Goal: Task Accomplishment & Management: Complete application form

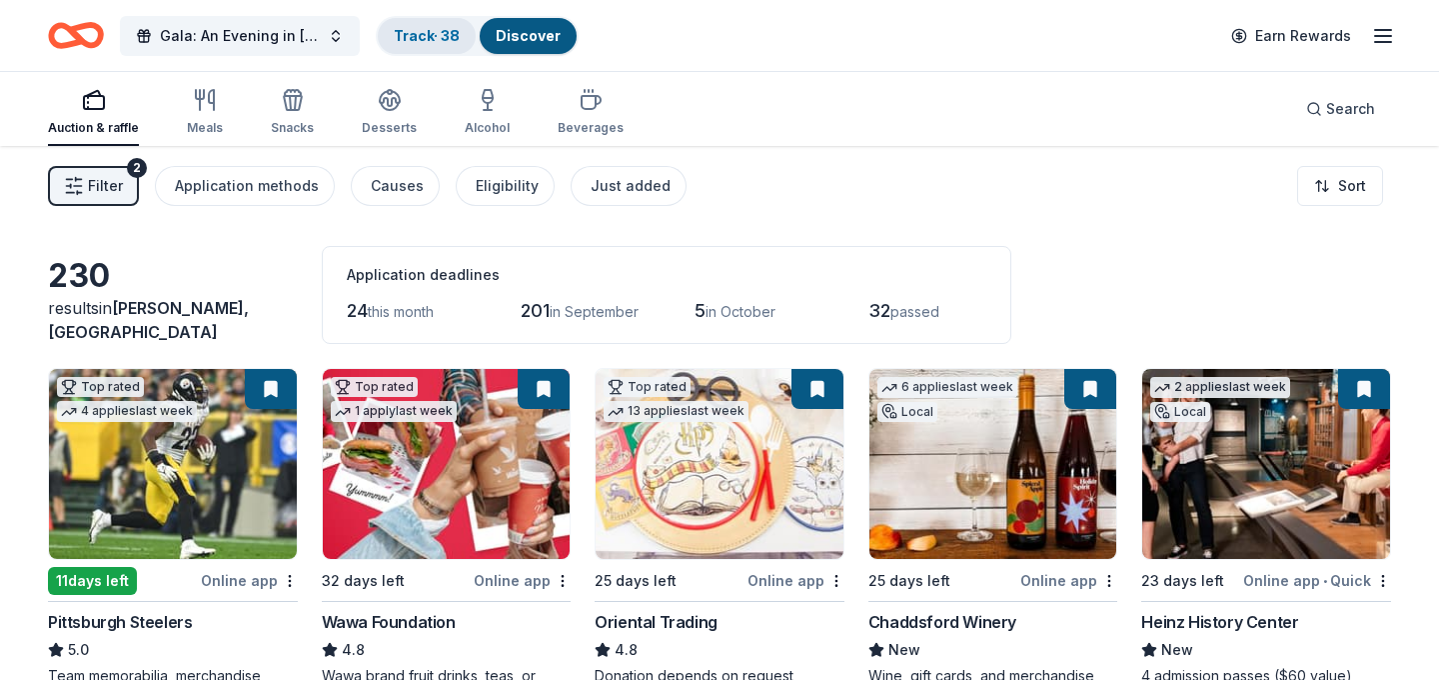
click at [425, 25] on div "Track · 38" at bounding box center [427, 36] width 98 height 36
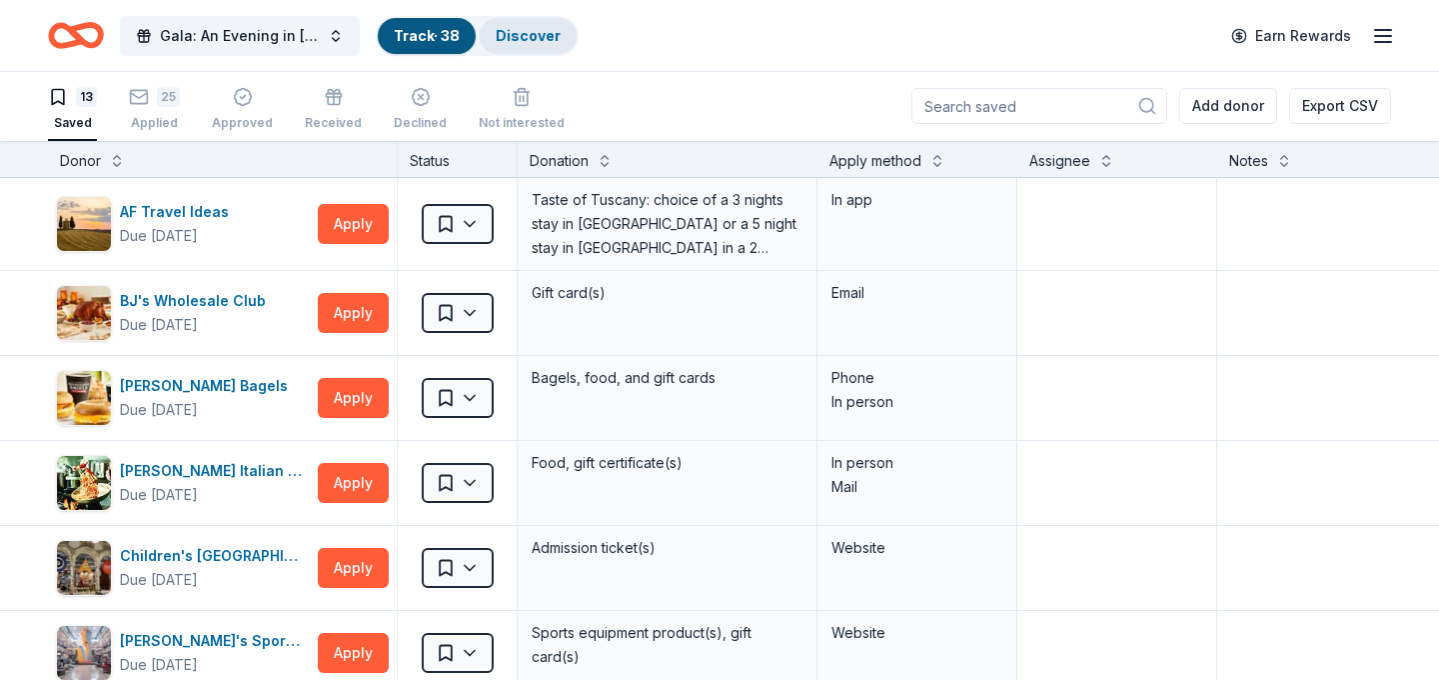
click at [526, 30] on link "Discover" at bounding box center [528, 35] width 65 height 17
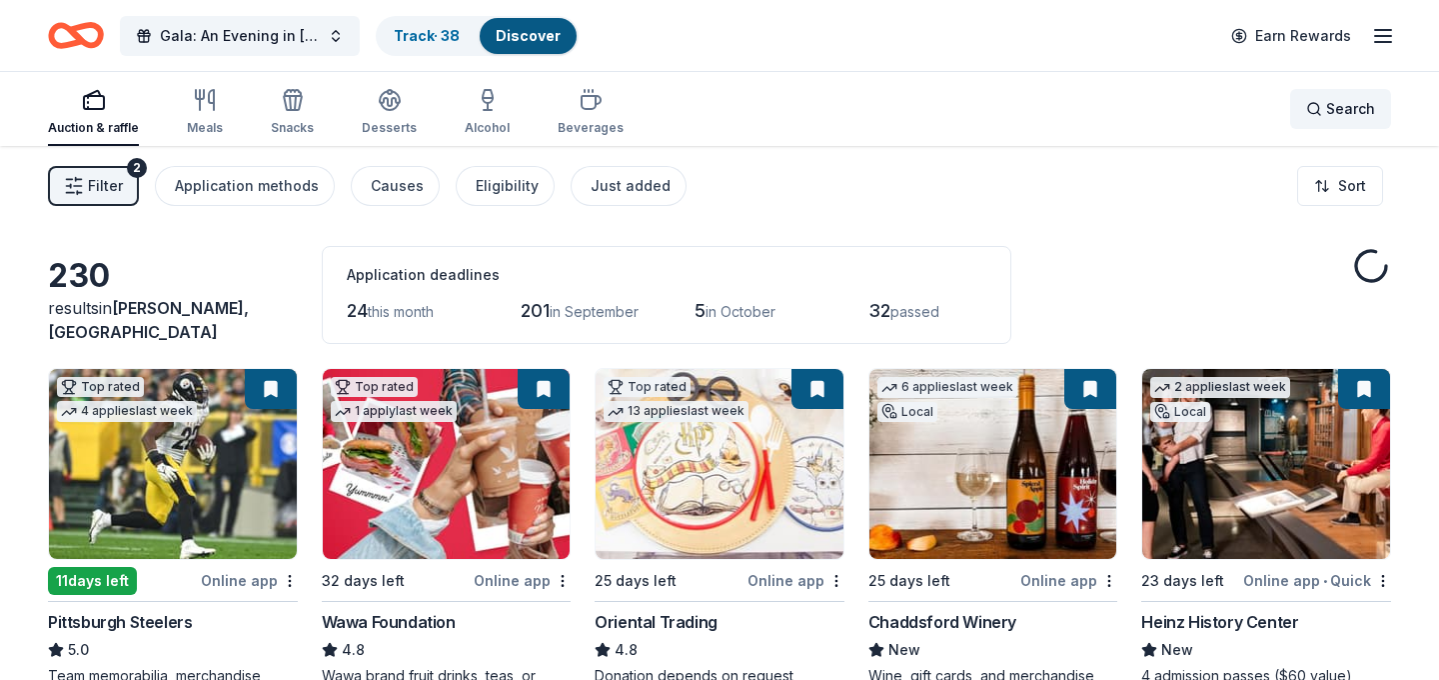
click at [1332, 118] on span "Search" at bounding box center [1350, 109] width 49 height 24
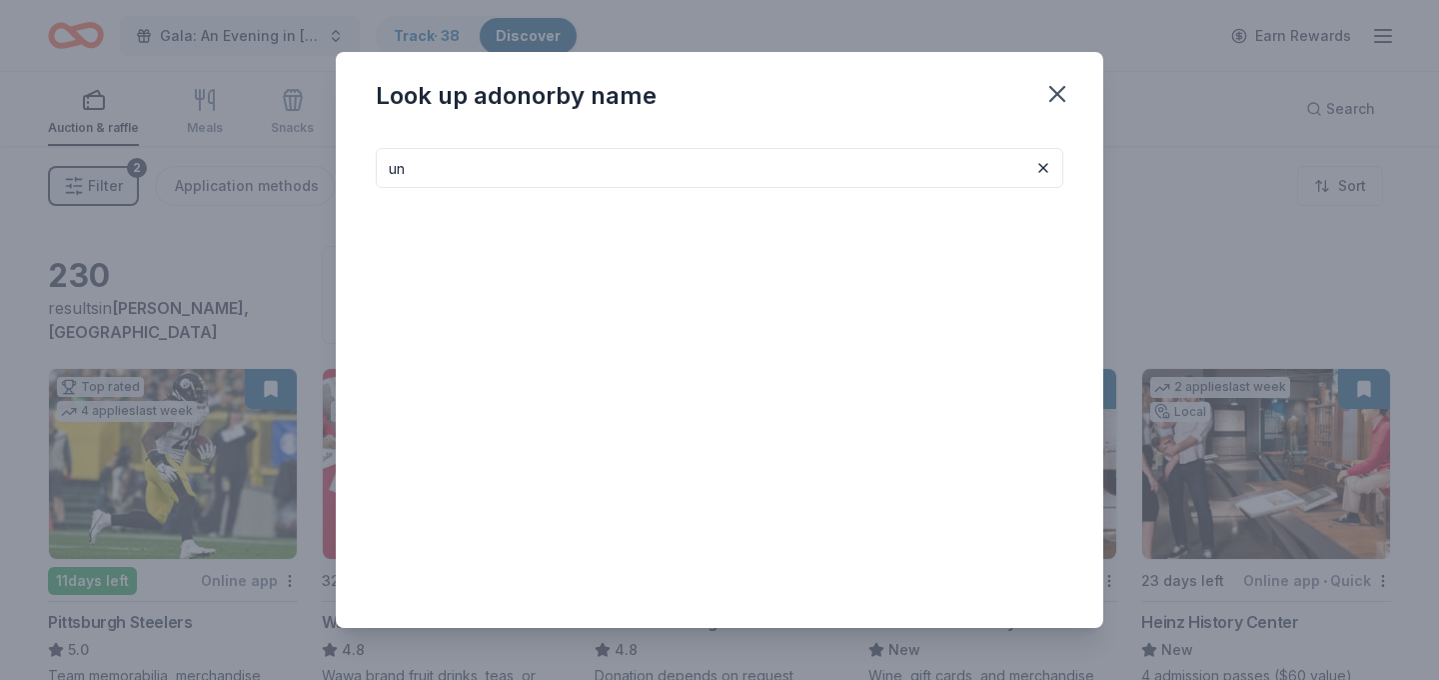
type input "u"
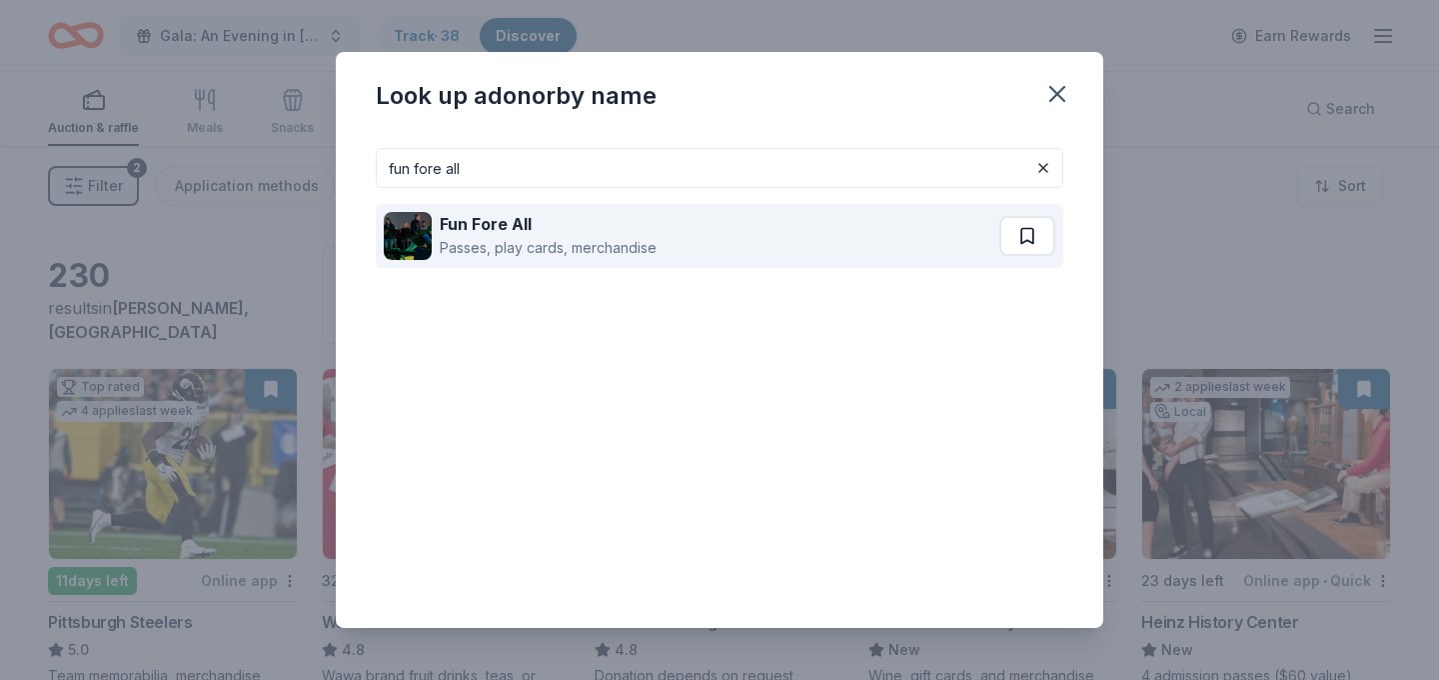
type input "fun fore all"
click at [1026, 240] on button at bounding box center [1027, 236] width 56 height 40
click at [860, 250] on div "Fun Fore All Passes, play cards, merchandise" at bounding box center [694, 236] width 620 height 64
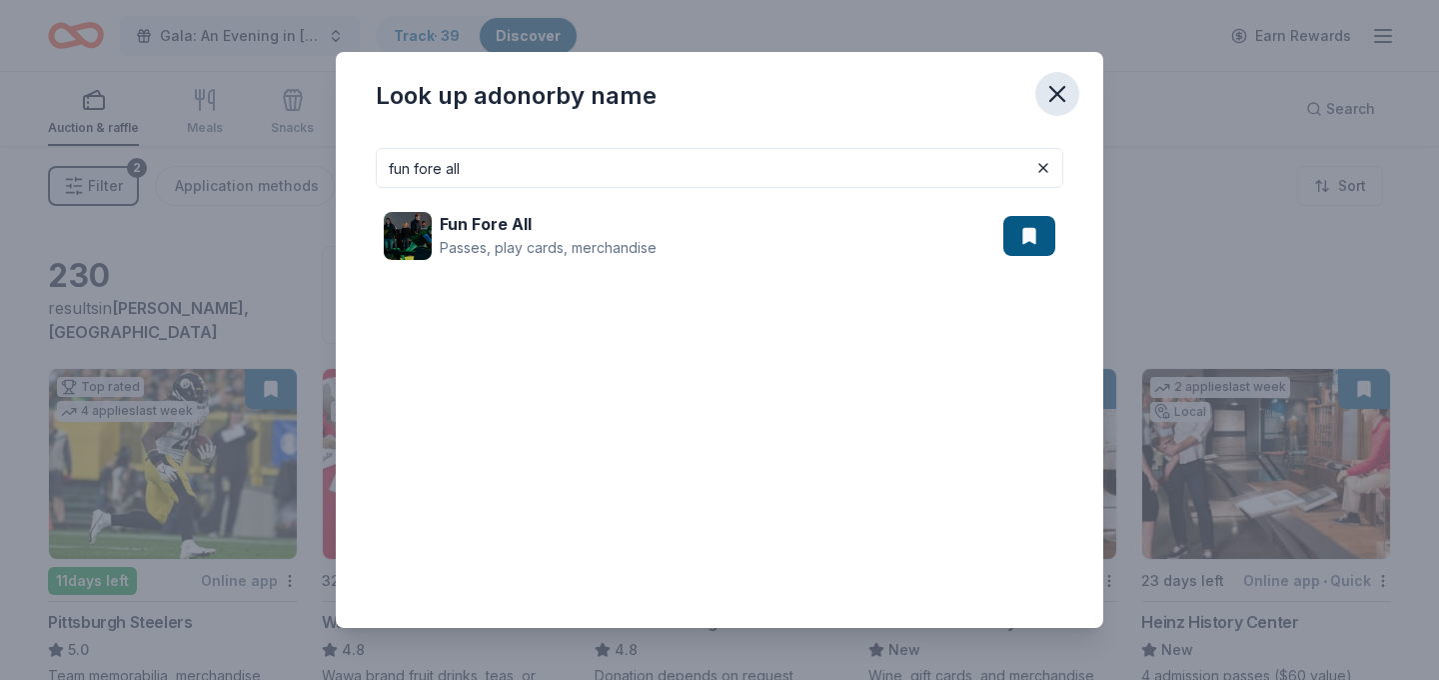
click at [1062, 96] on icon "button" at bounding box center [1057, 94] width 28 height 28
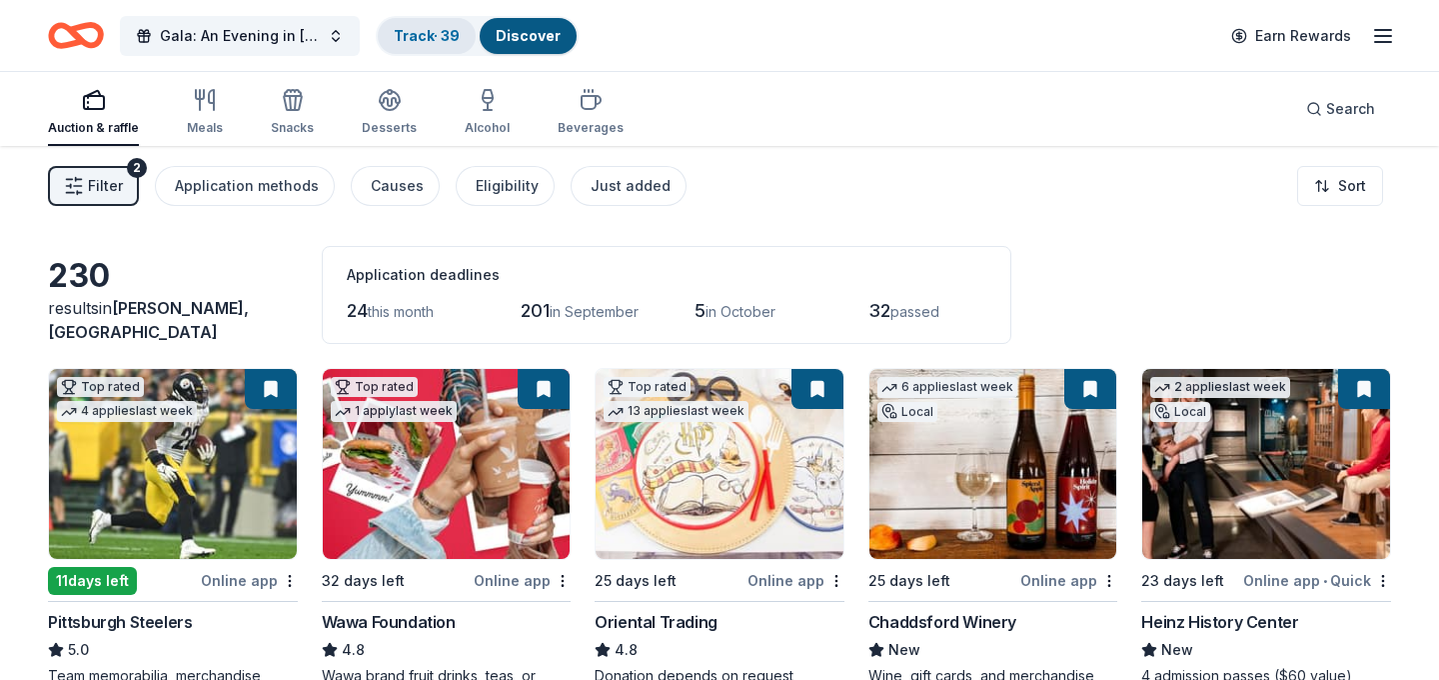
click at [449, 44] on div "Track · 39" at bounding box center [427, 36] width 98 height 36
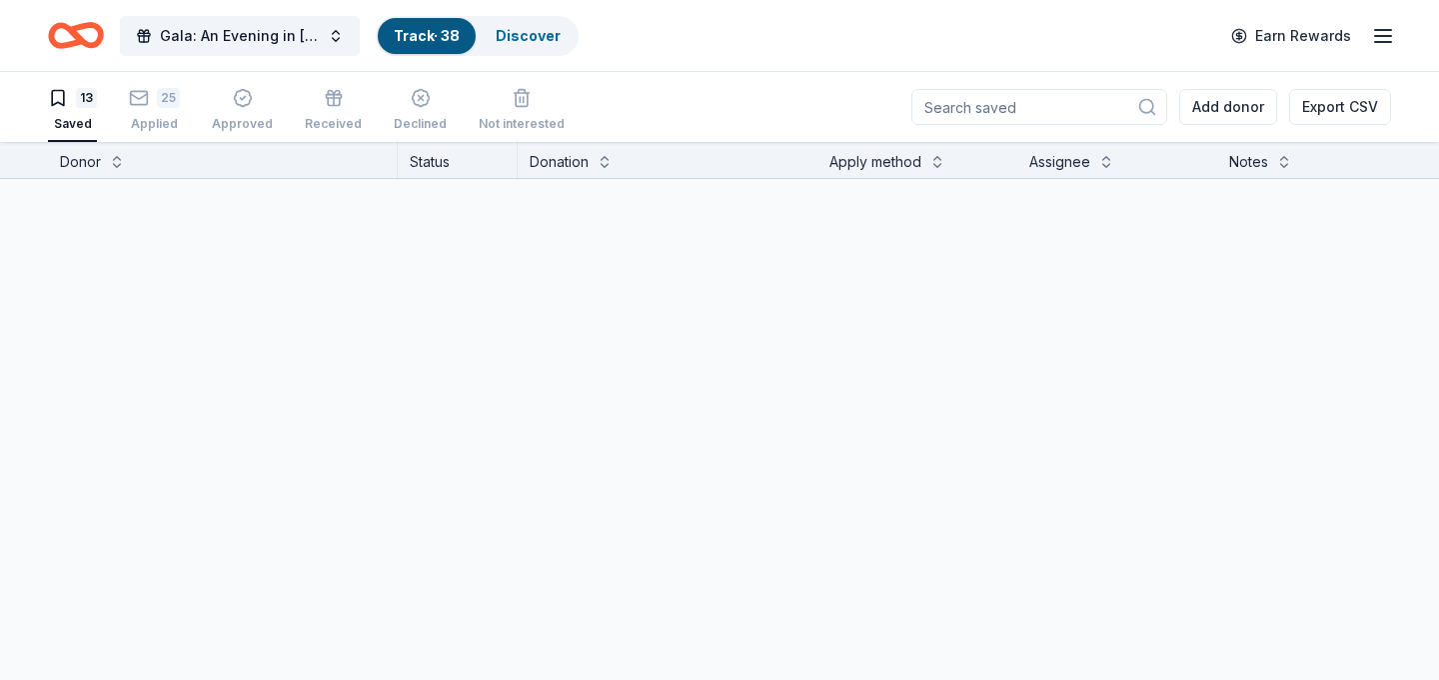
scroll to position [1, 0]
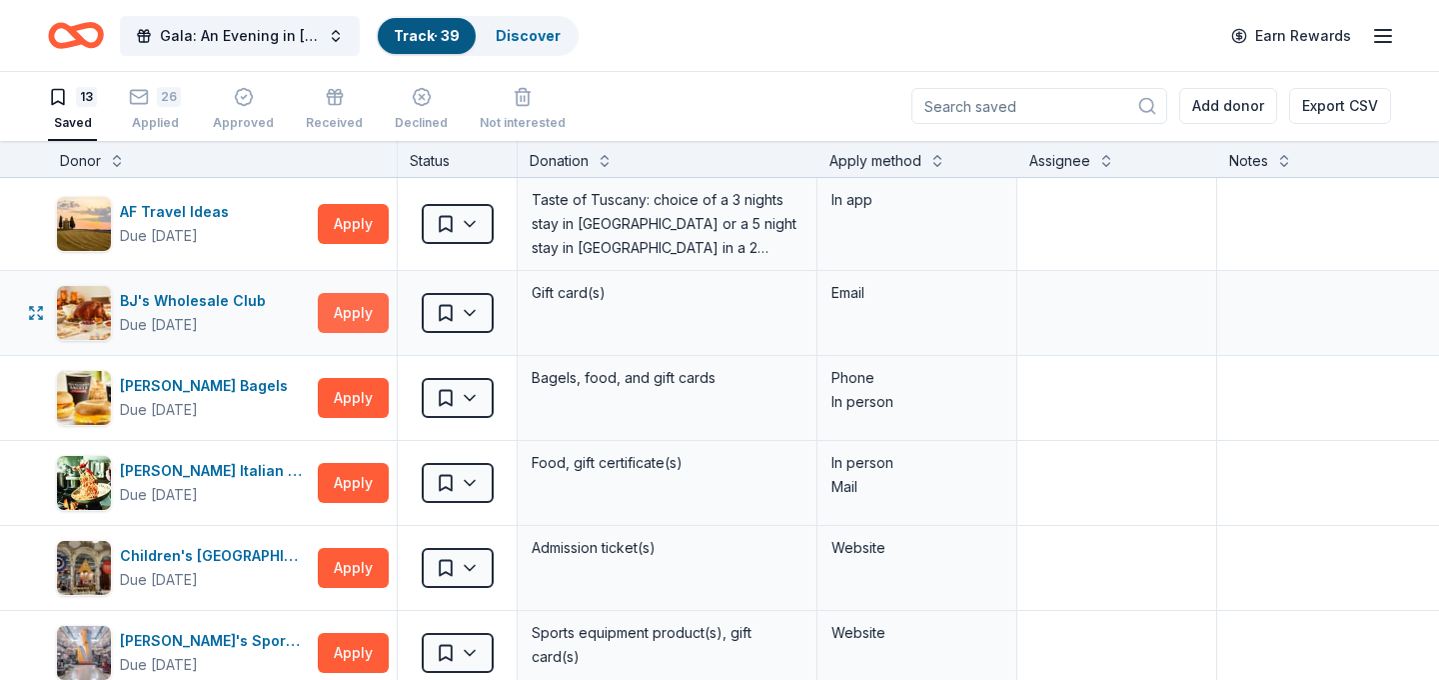
click at [337, 318] on button "Apply" at bounding box center [353, 313] width 71 height 40
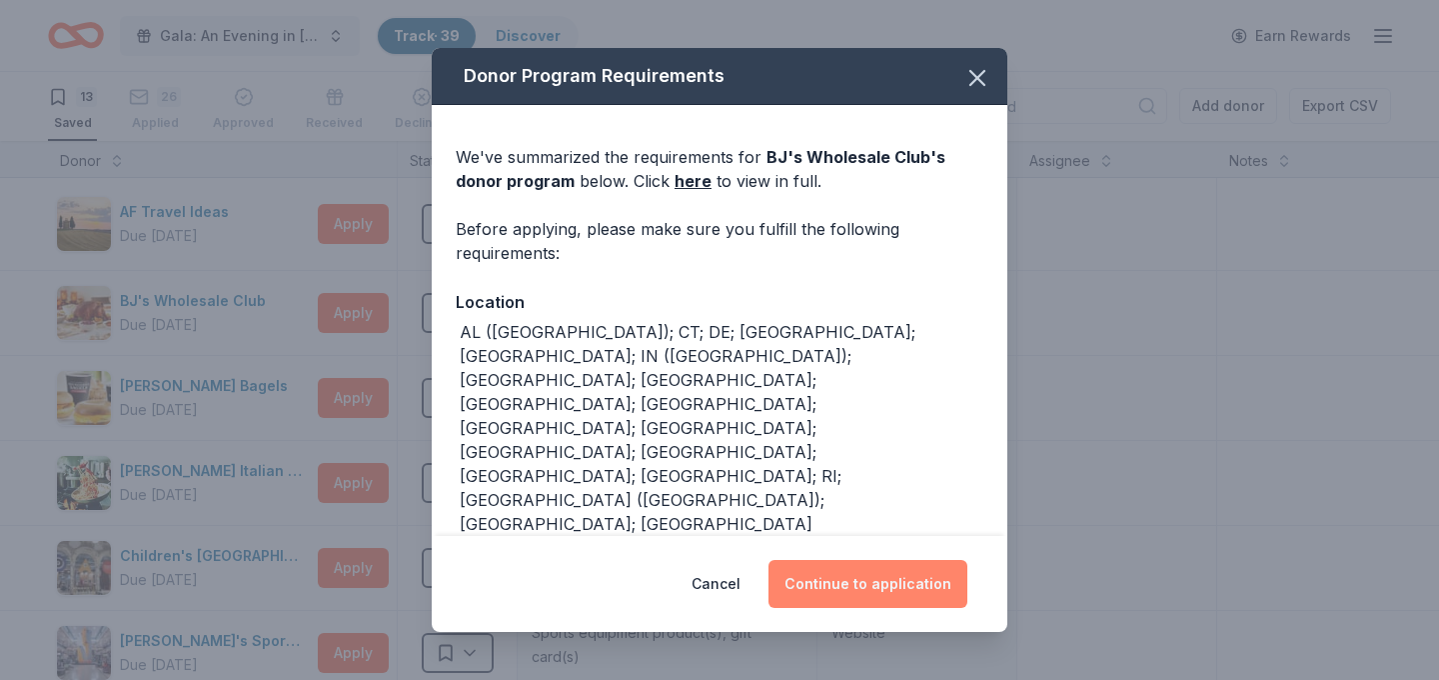
click at [875, 560] on button "Continue to application" at bounding box center [868, 584] width 199 height 48
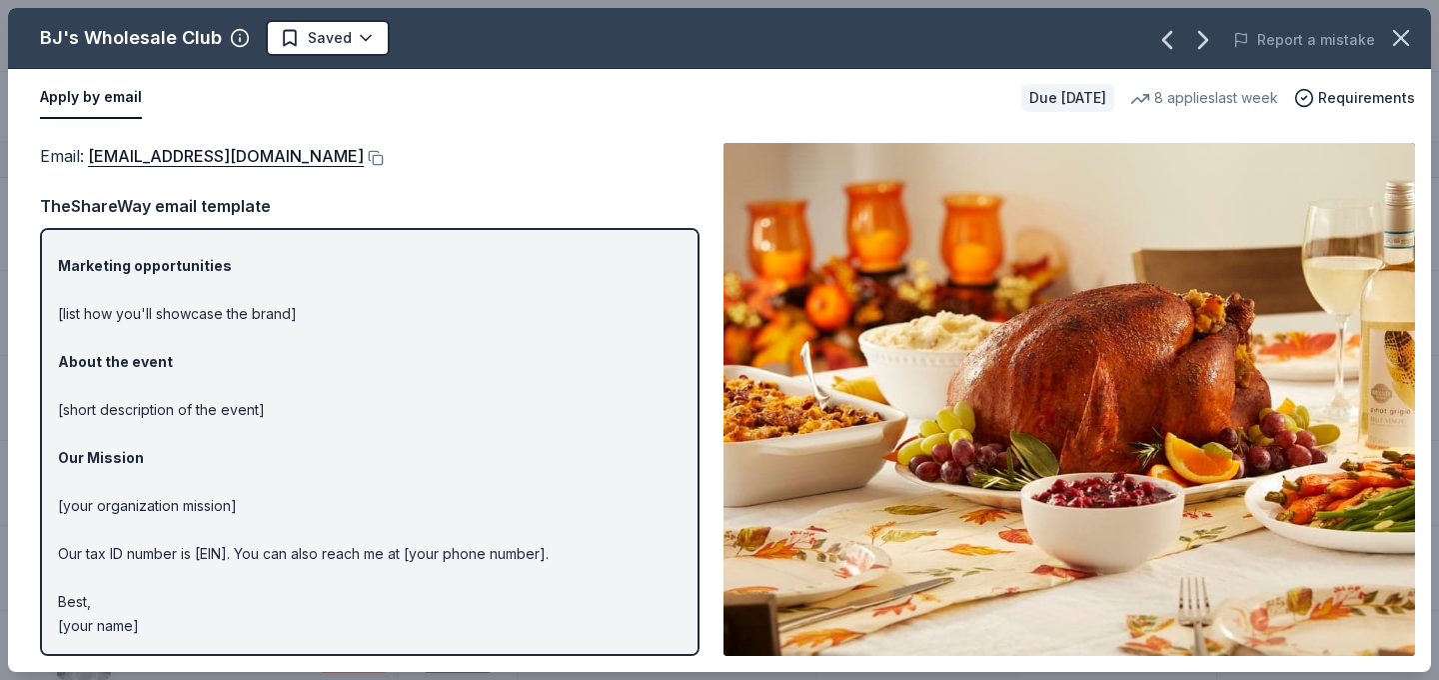
scroll to position [0, 0]
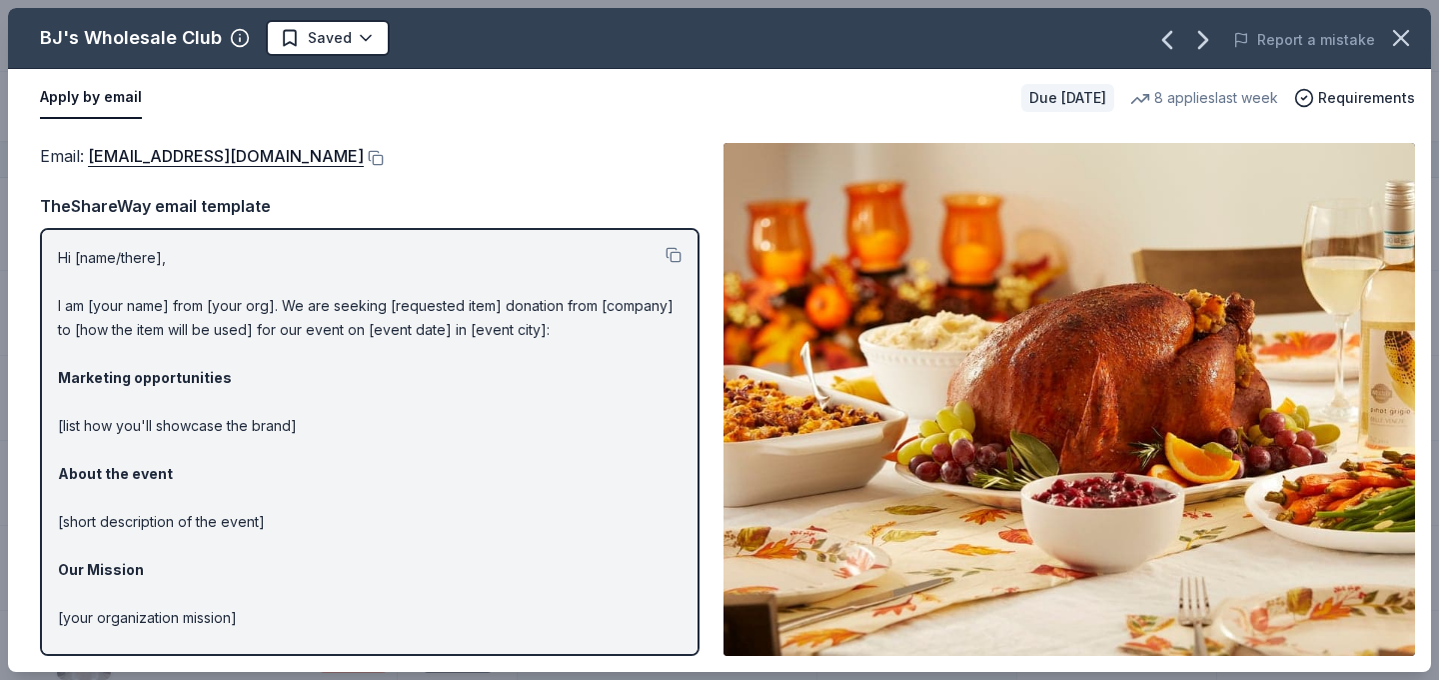
drag, startPoint x: 251, startPoint y: 614, endPoint x: 35, endPoint y: 241, distance: 430.8
click at [35, 241] on div "Email : community@bjs.com Email : community@bjs.com TheShareWay email template …" at bounding box center [719, 399] width 1423 height 545
click at [676, 253] on button at bounding box center [674, 255] width 16 height 16
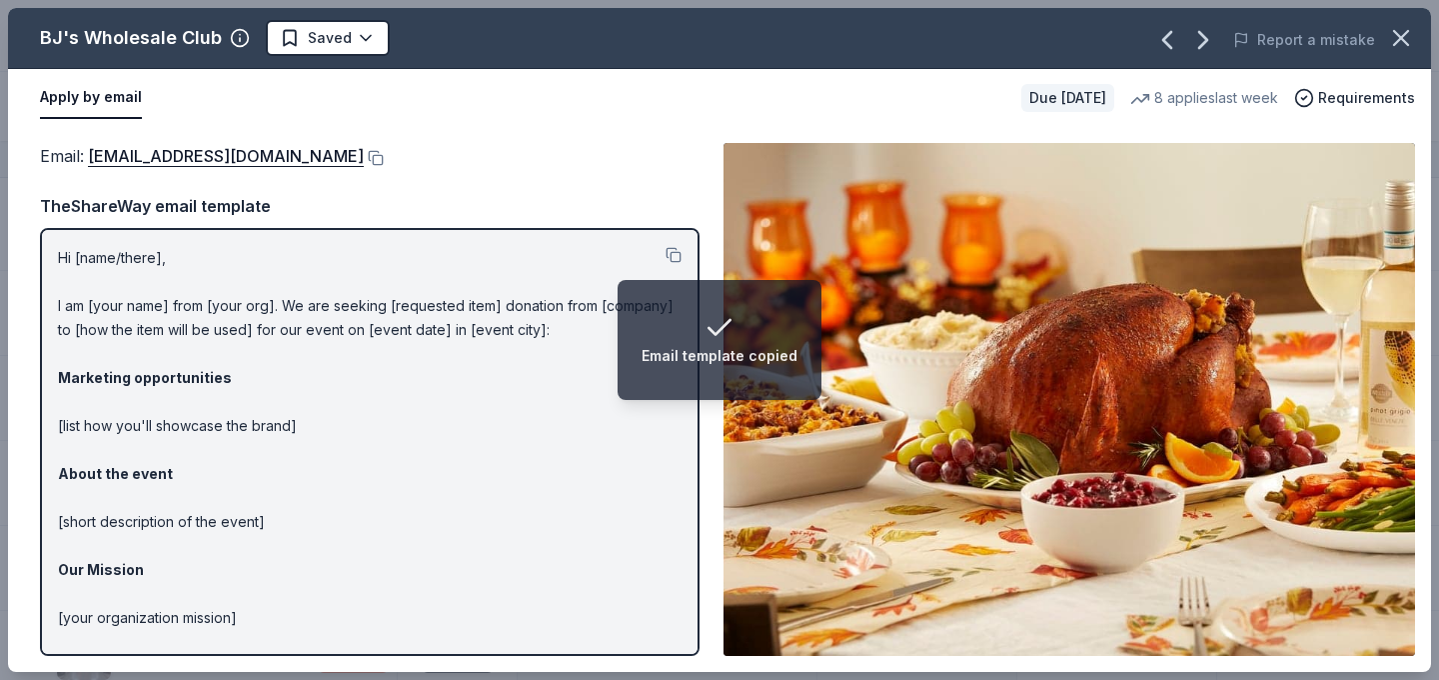
click at [669, 467] on p "Hi [name/there], I am [your name] from [your org]. We are seeking [requested it…" at bounding box center [370, 498] width 624 height 504
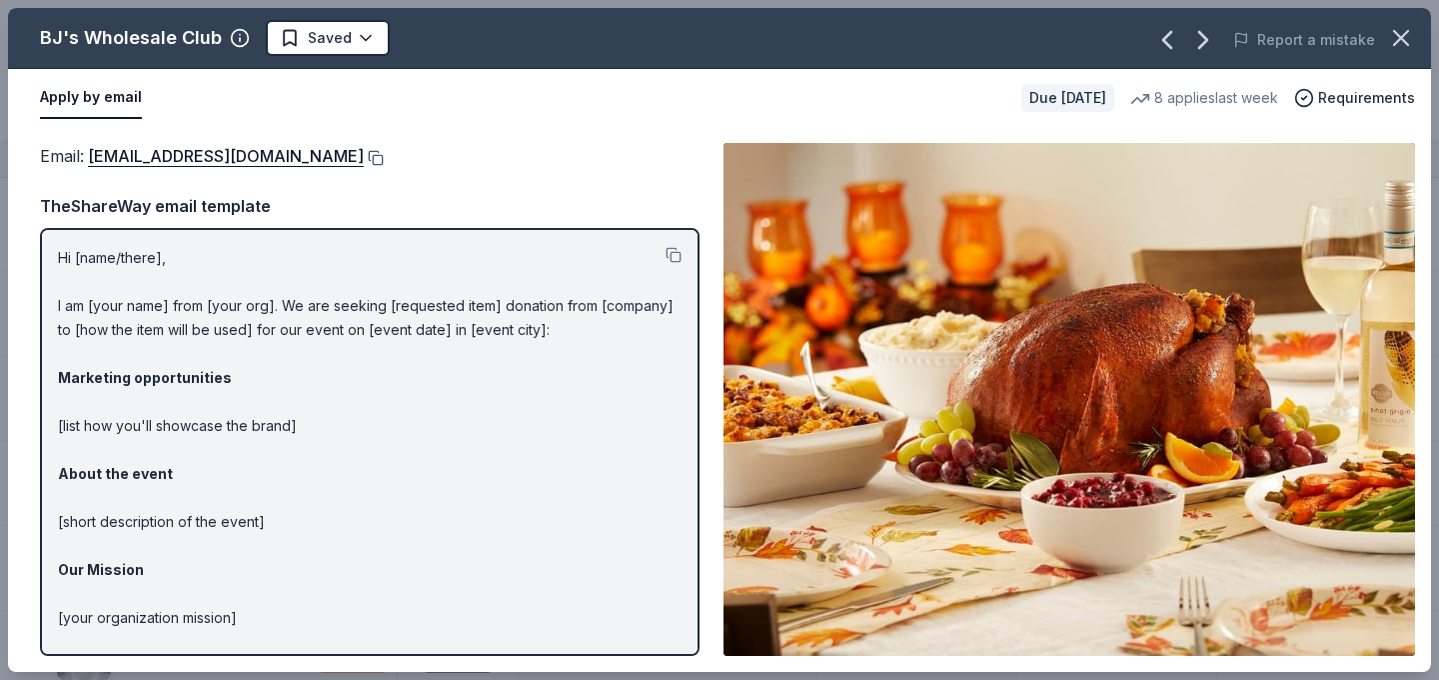
click at [364, 154] on button at bounding box center [374, 158] width 20 height 16
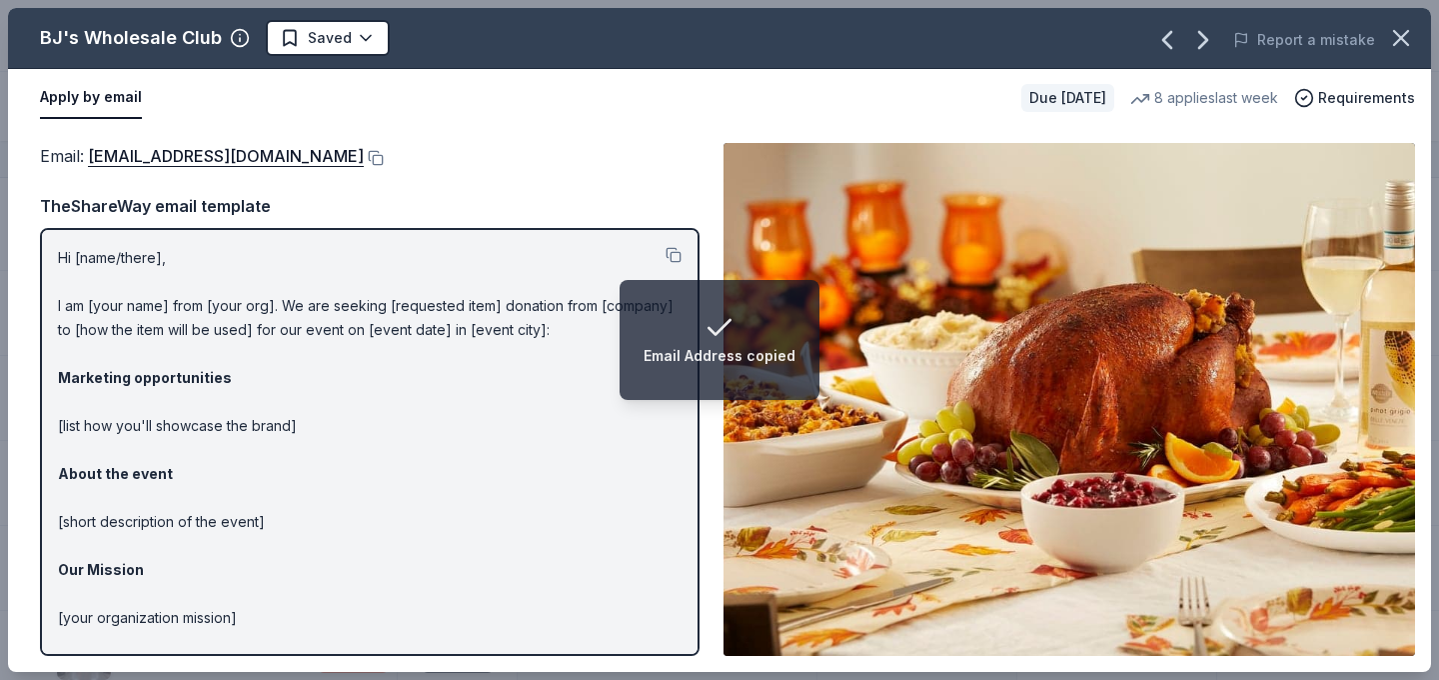
click at [523, 440] on p "Hi [name/there], I am [your name] from [your org]. We are seeking [requested it…" at bounding box center [370, 498] width 624 height 504
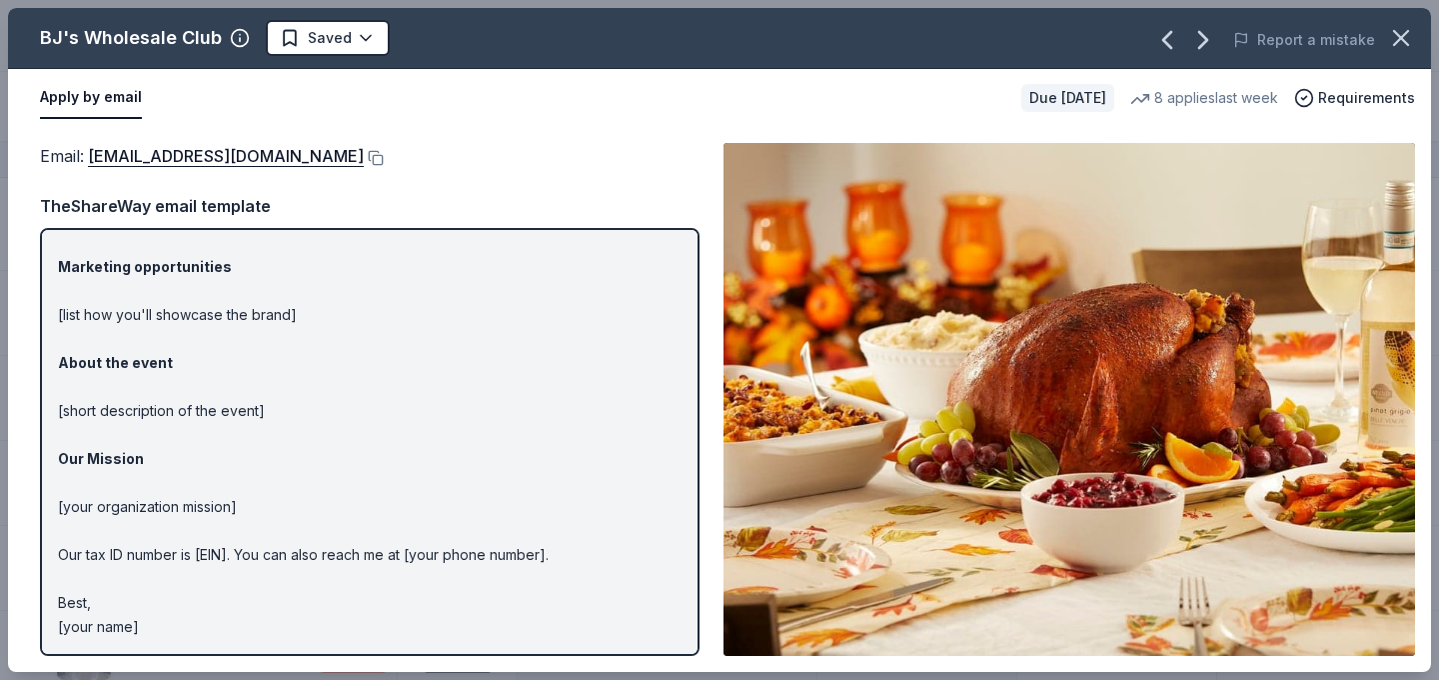
scroll to position [112, 0]
click at [371, 34] on html "Gala: An Evening in Tuscany Track · 39 Discover Earn Rewards 13 Saved 26 Applie…" at bounding box center [719, 339] width 1439 height 680
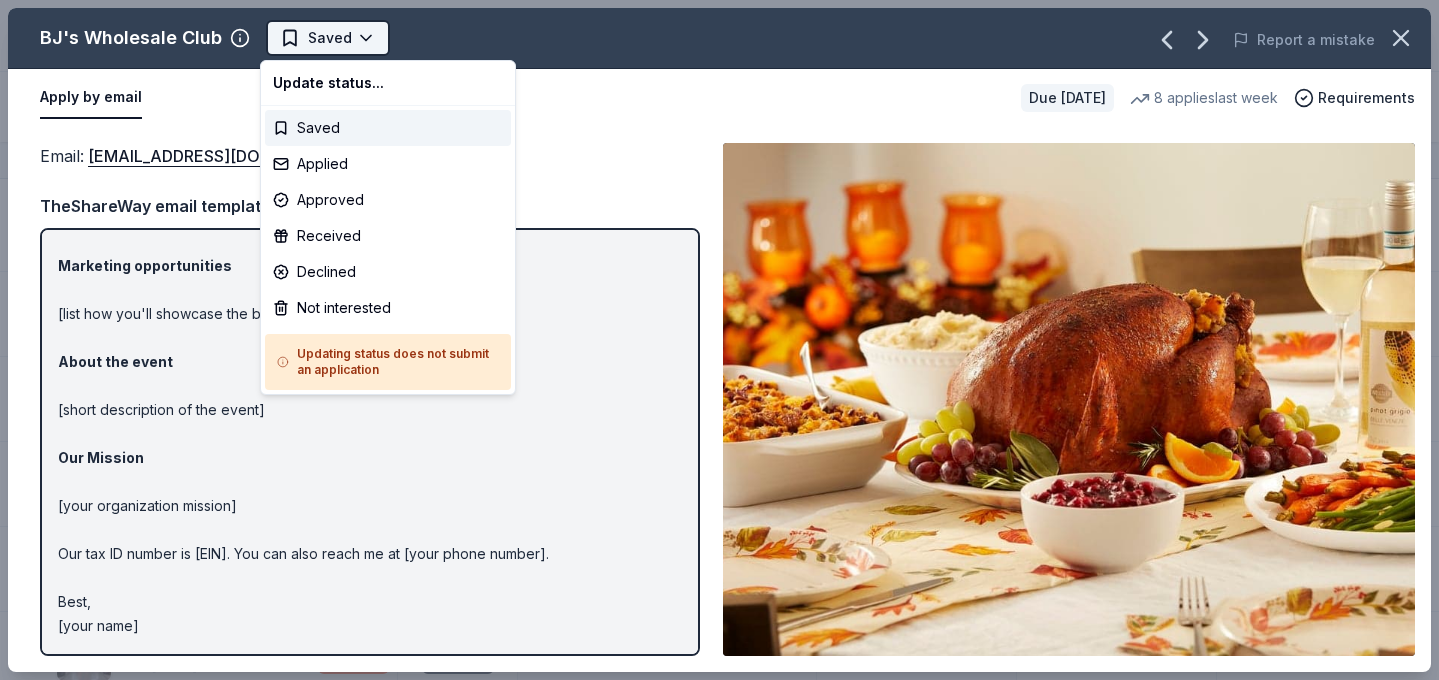
scroll to position [0, 0]
click at [405, 157] on div "Applied" at bounding box center [388, 164] width 246 height 36
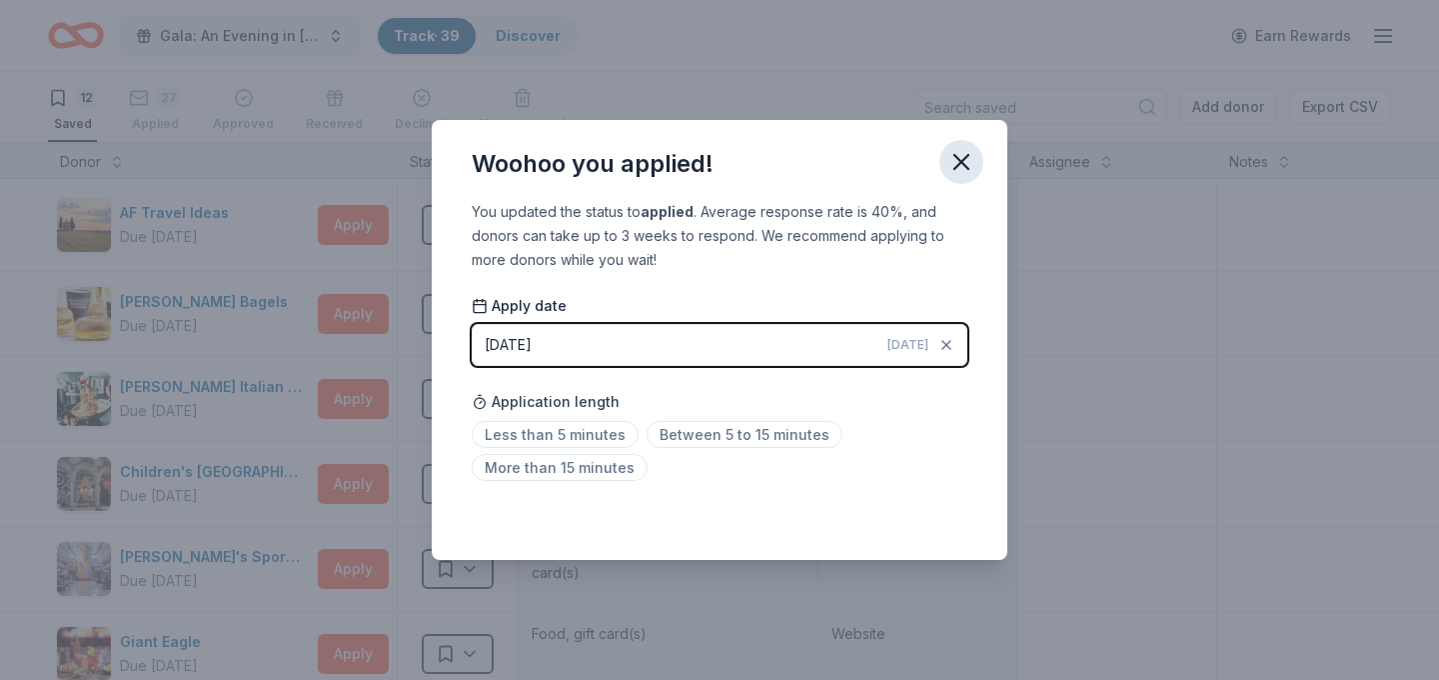
click at [961, 159] on icon "button" at bounding box center [961, 162] width 28 height 28
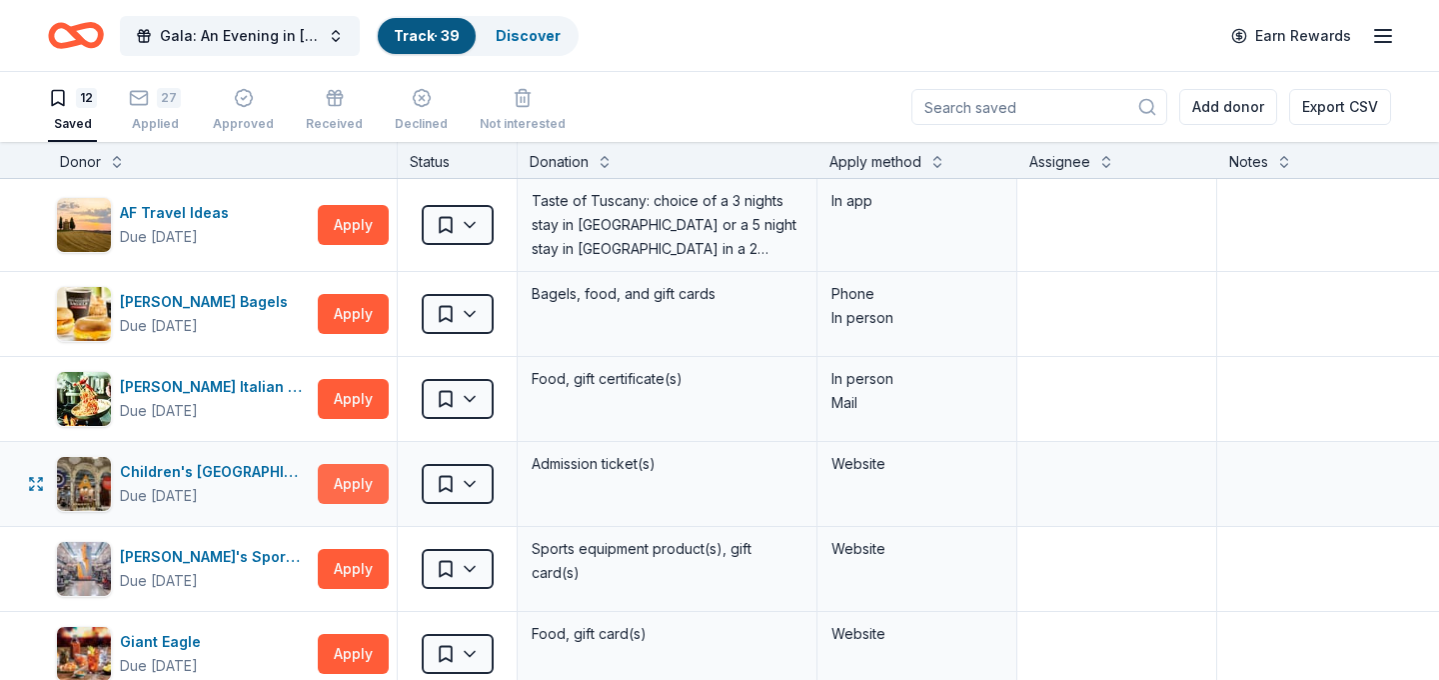
click at [379, 494] on button "Apply" at bounding box center [353, 484] width 71 height 40
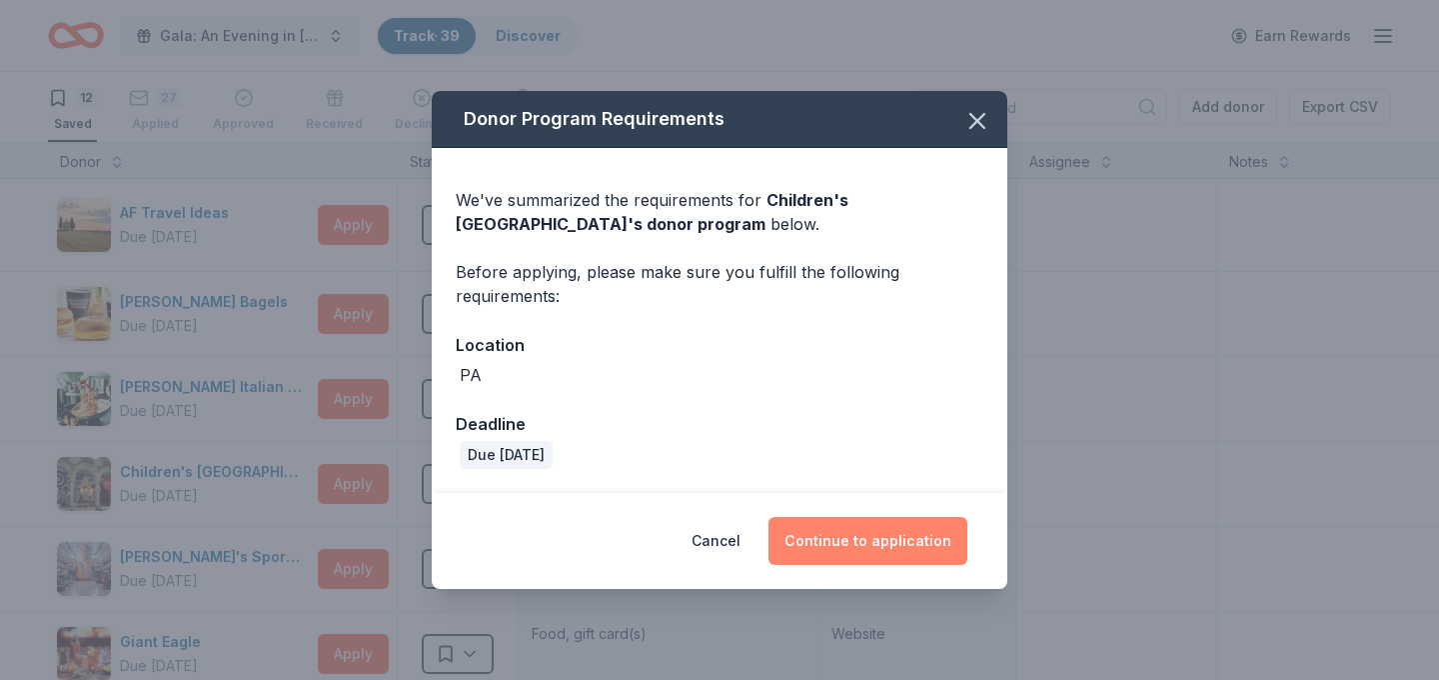
click at [841, 539] on button "Continue to application" at bounding box center [868, 541] width 199 height 48
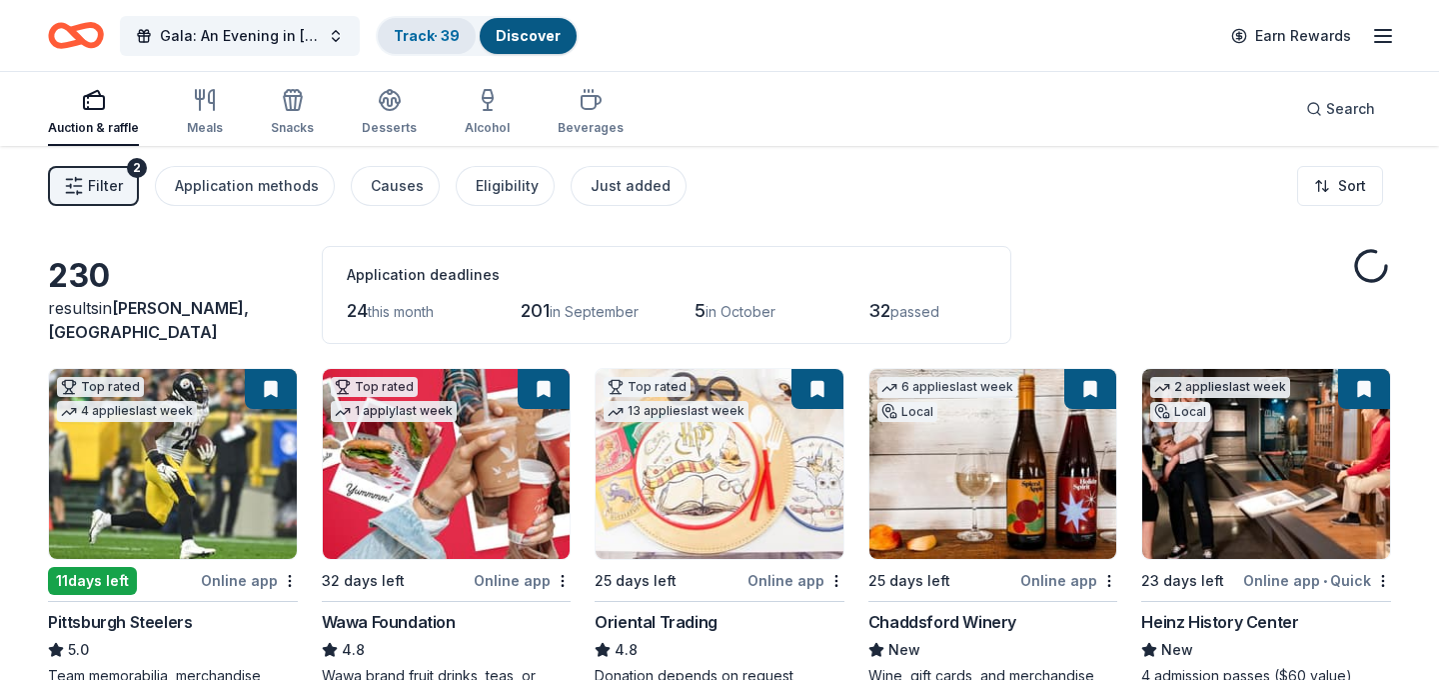
click at [436, 31] on link "Track · 39" at bounding box center [427, 35] width 66 height 17
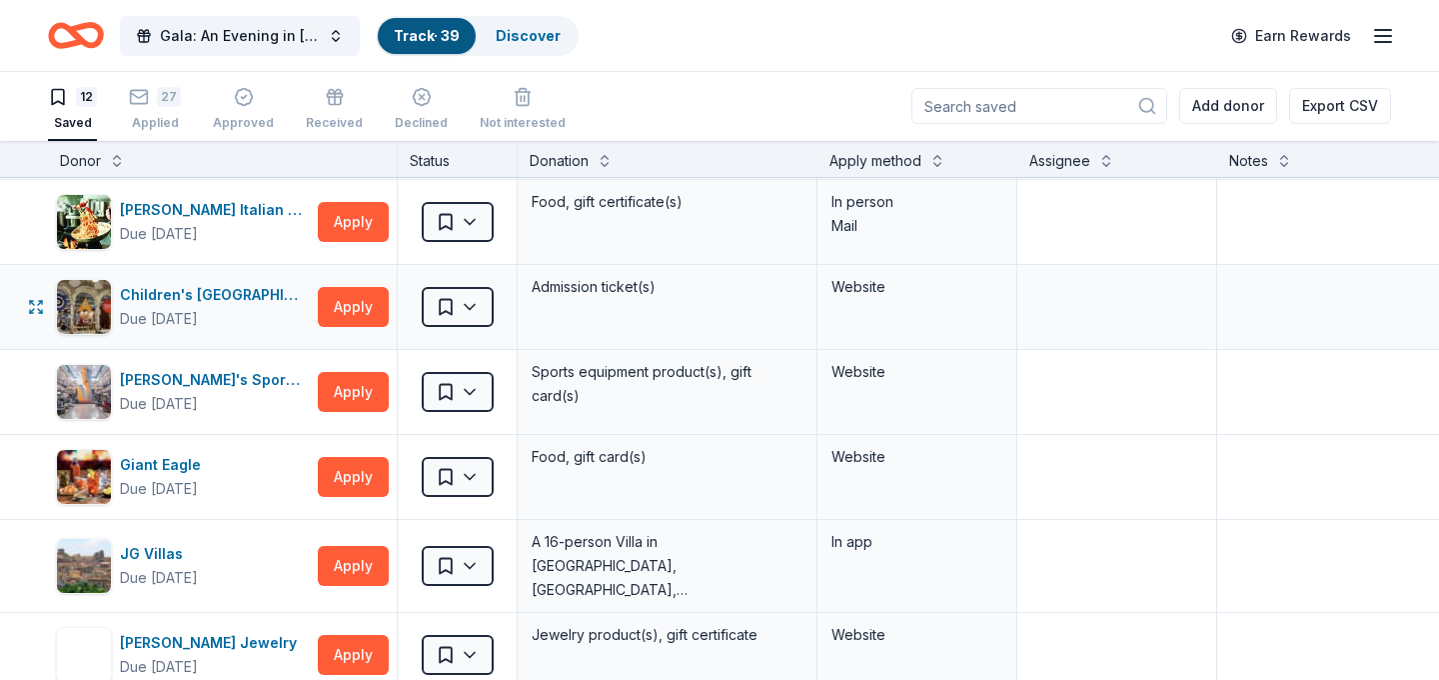
scroll to position [181, 0]
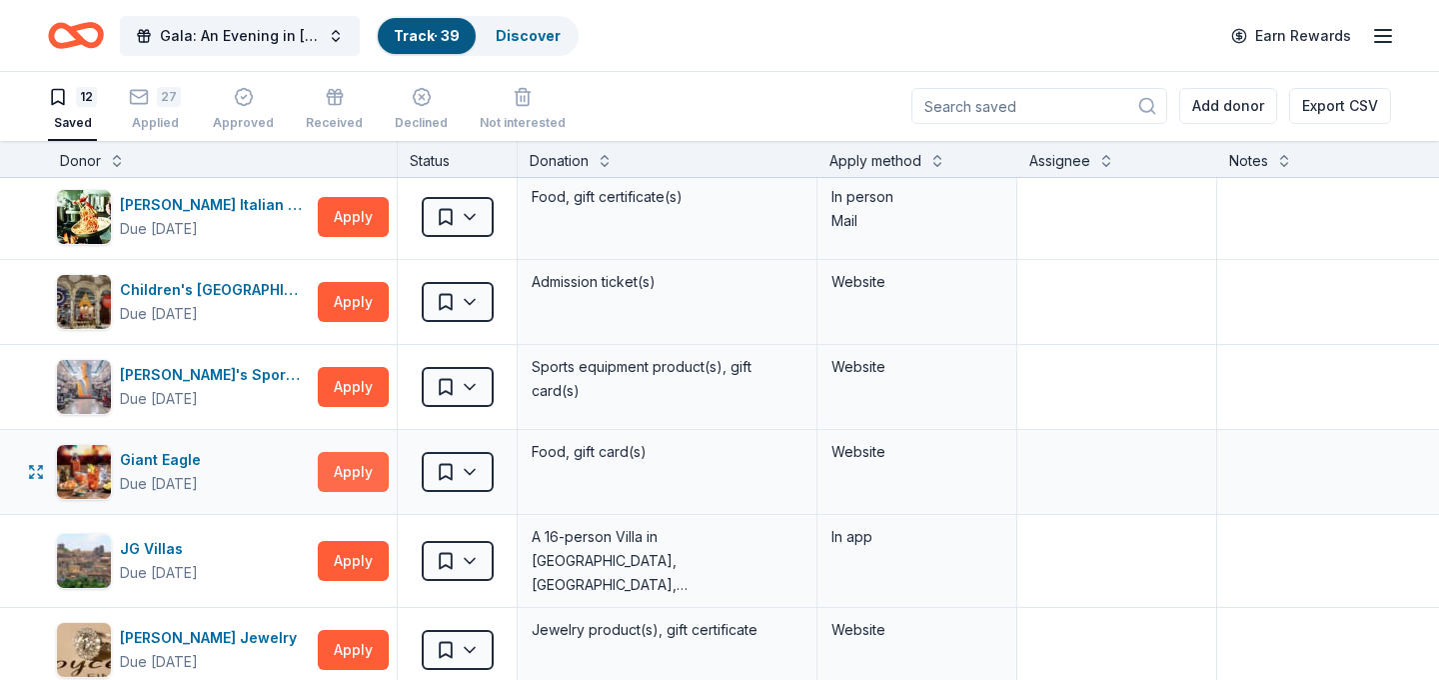
click at [351, 480] on button "Apply" at bounding box center [353, 472] width 71 height 40
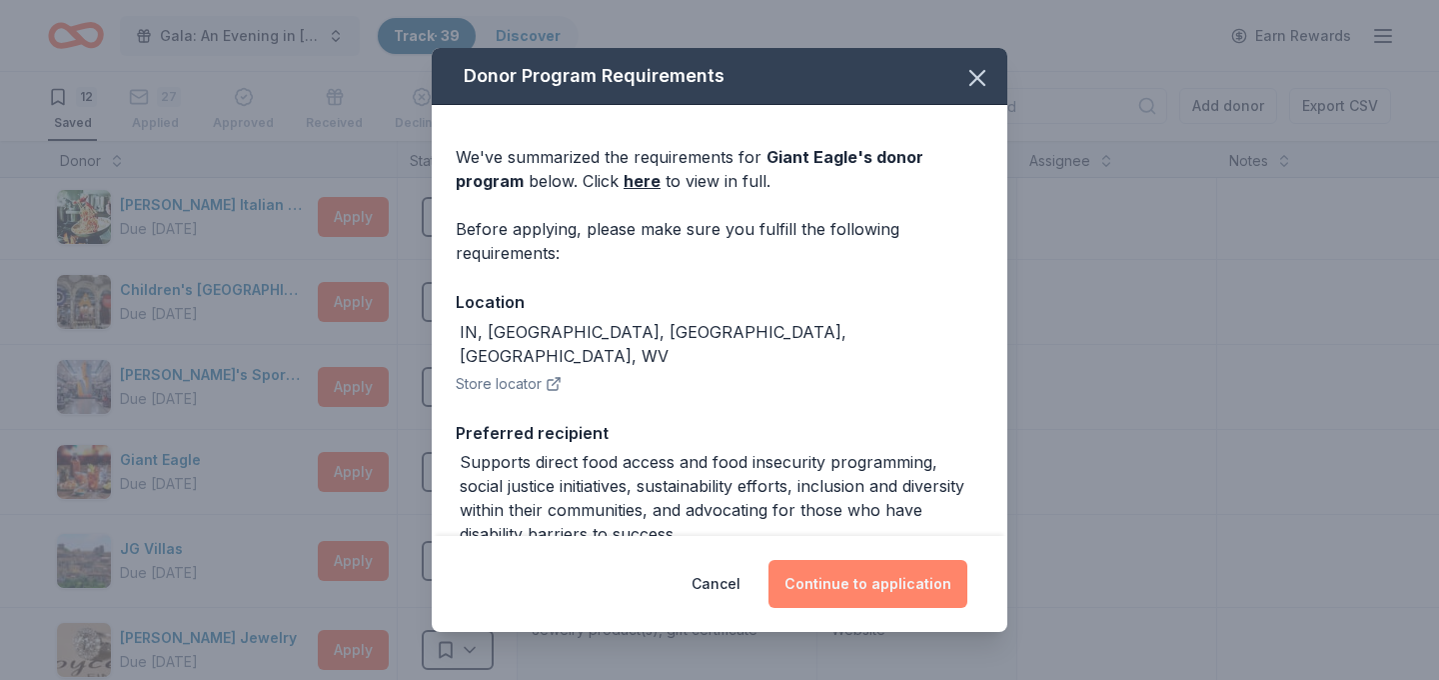
click at [860, 573] on button "Continue to application" at bounding box center [868, 584] width 199 height 48
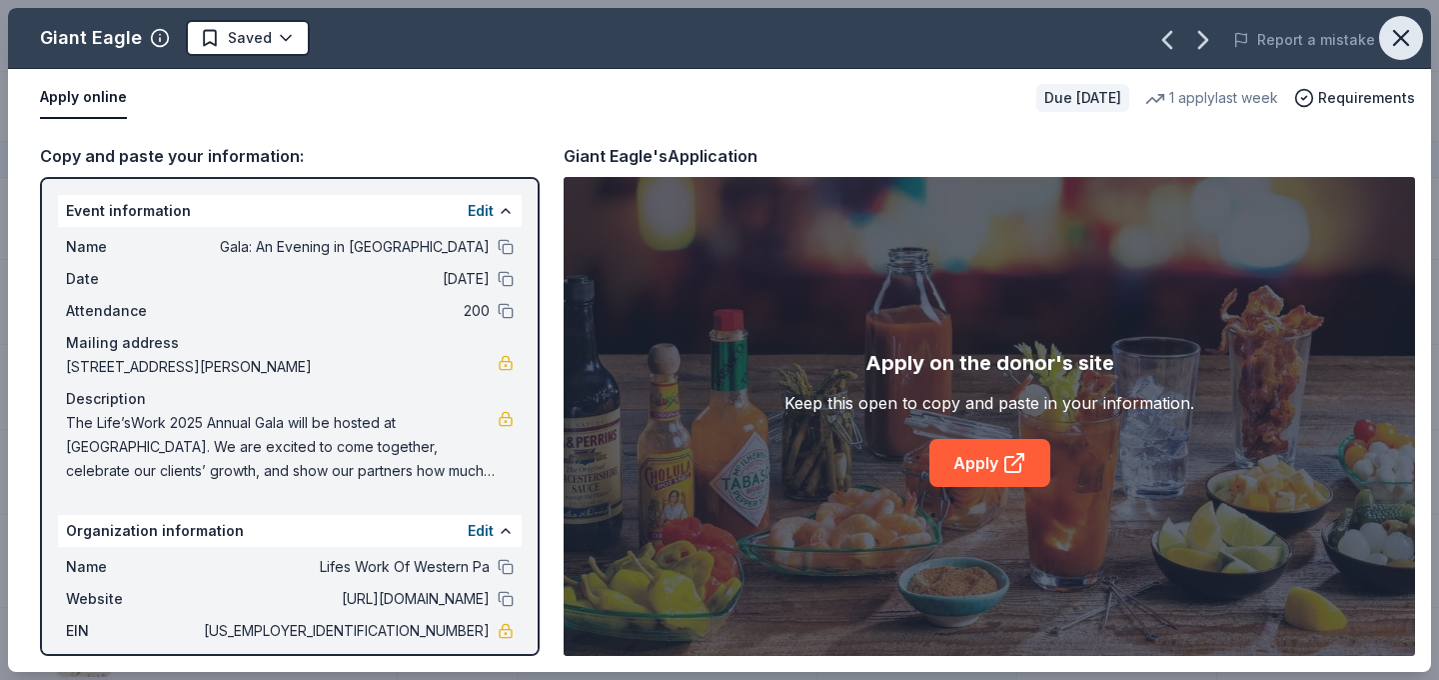
click at [1403, 44] on icon "button" at bounding box center [1401, 38] width 28 height 28
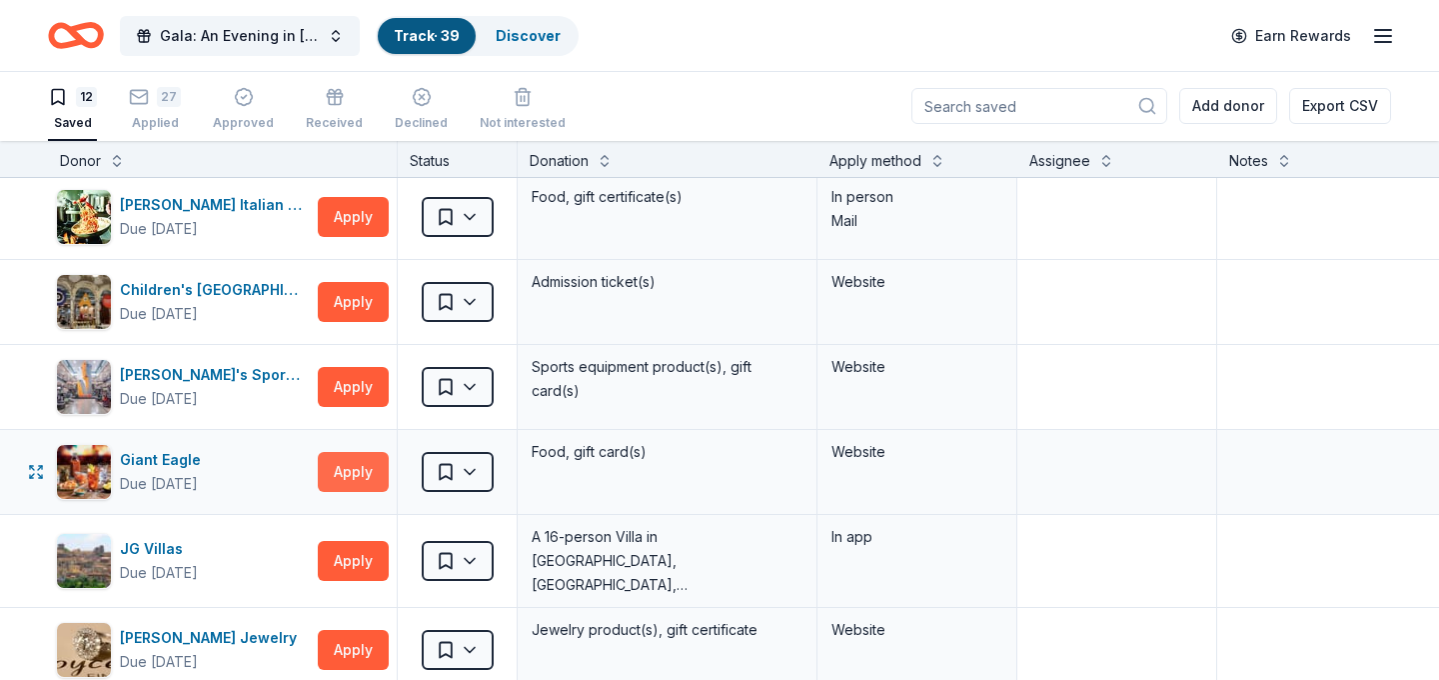
click at [356, 477] on button "Apply" at bounding box center [353, 472] width 71 height 40
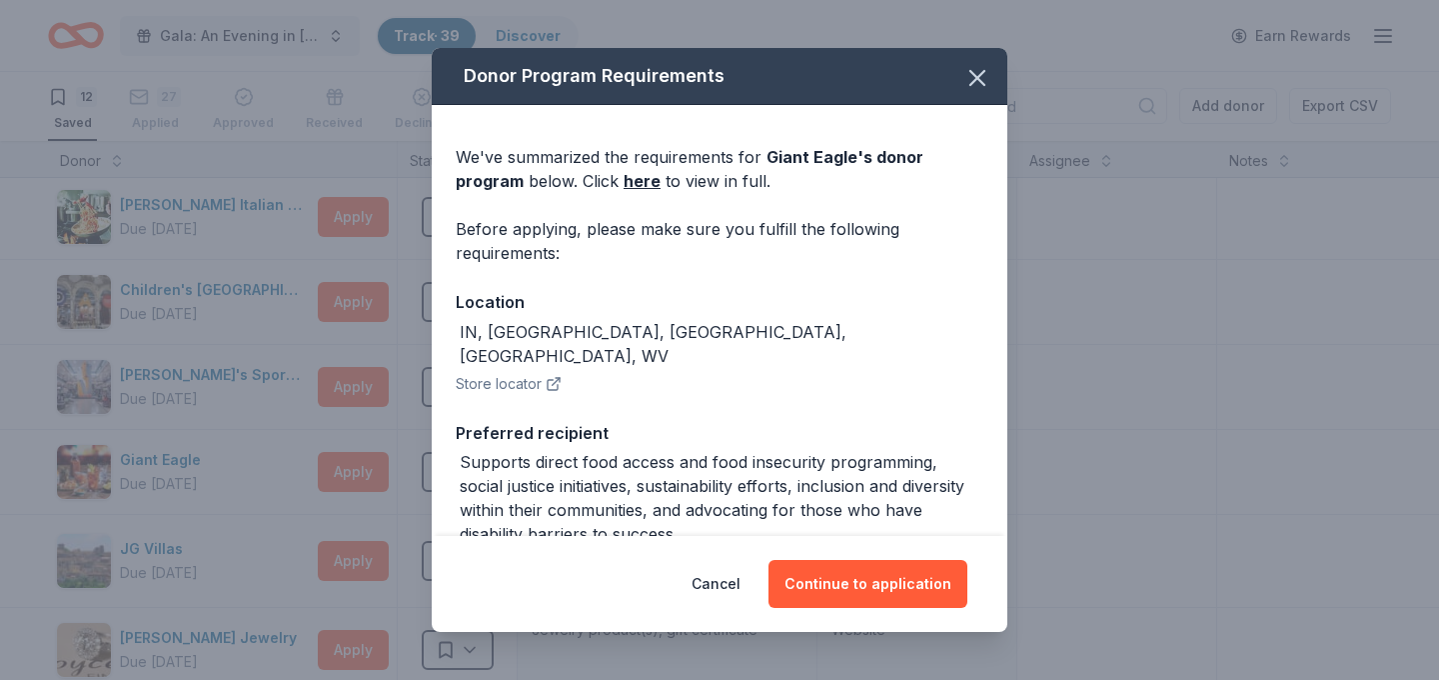
click at [767, 515] on div "Supports direct food access and food insecurity programming, social justice ini…" at bounding box center [722, 498] width 524 height 96
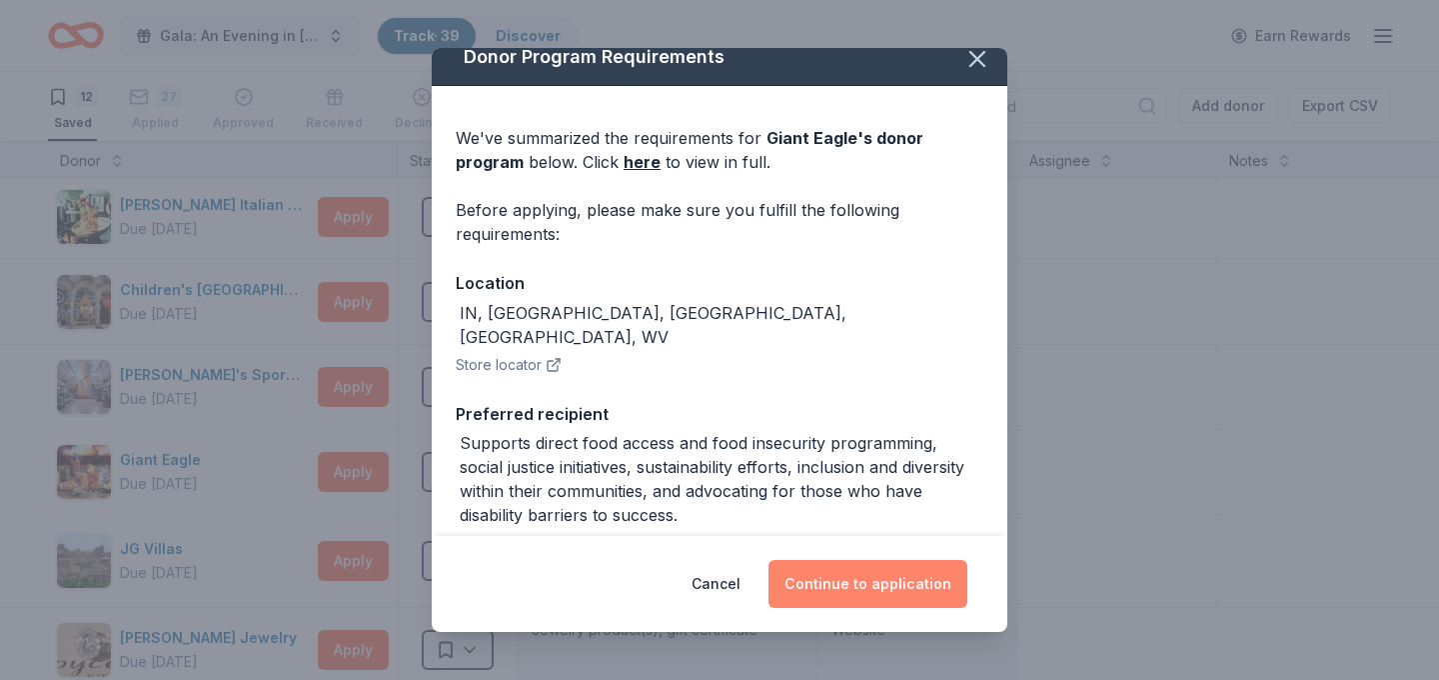
click at [872, 597] on button "Continue to application" at bounding box center [868, 584] width 199 height 48
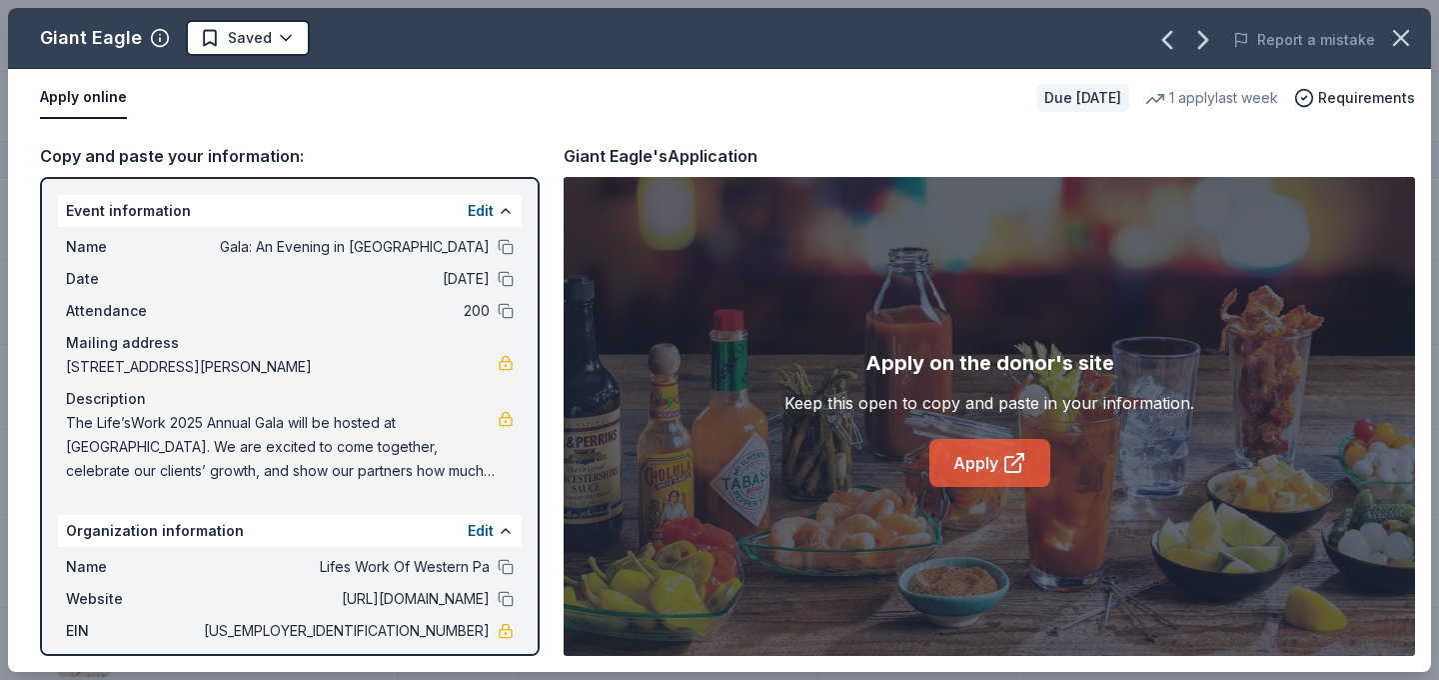
click at [968, 443] on link "Apply" at bounding box center [989, 463] width 121 height 48
click at [252, 34] on html "Gala: An Evening in Tuscany Track · 39 Discover Earn Rewards 12 Saved 27 Applie…" at bounding box center [719, 339] width 1439 height 680
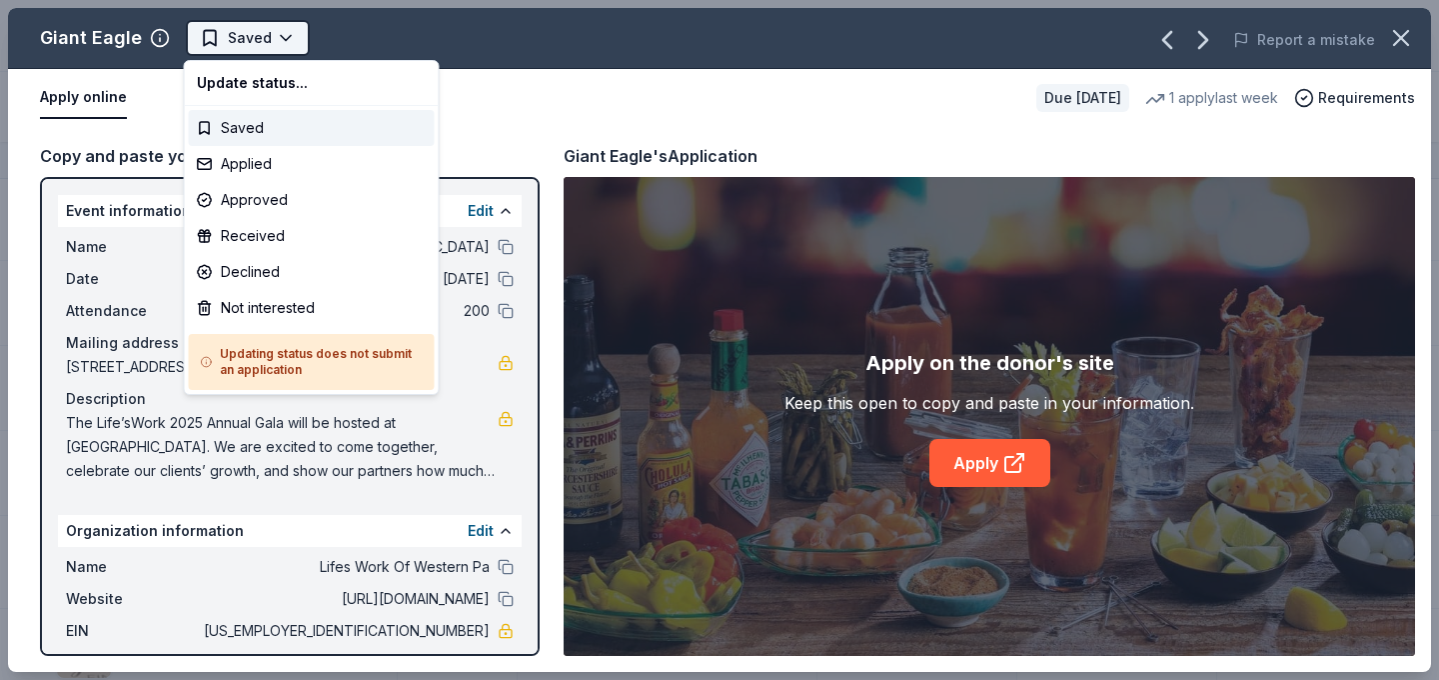
scroll to position [0, 0]
click at [306, 152] on div "Applied" at bounding box center [312, 164] width 246 height 36
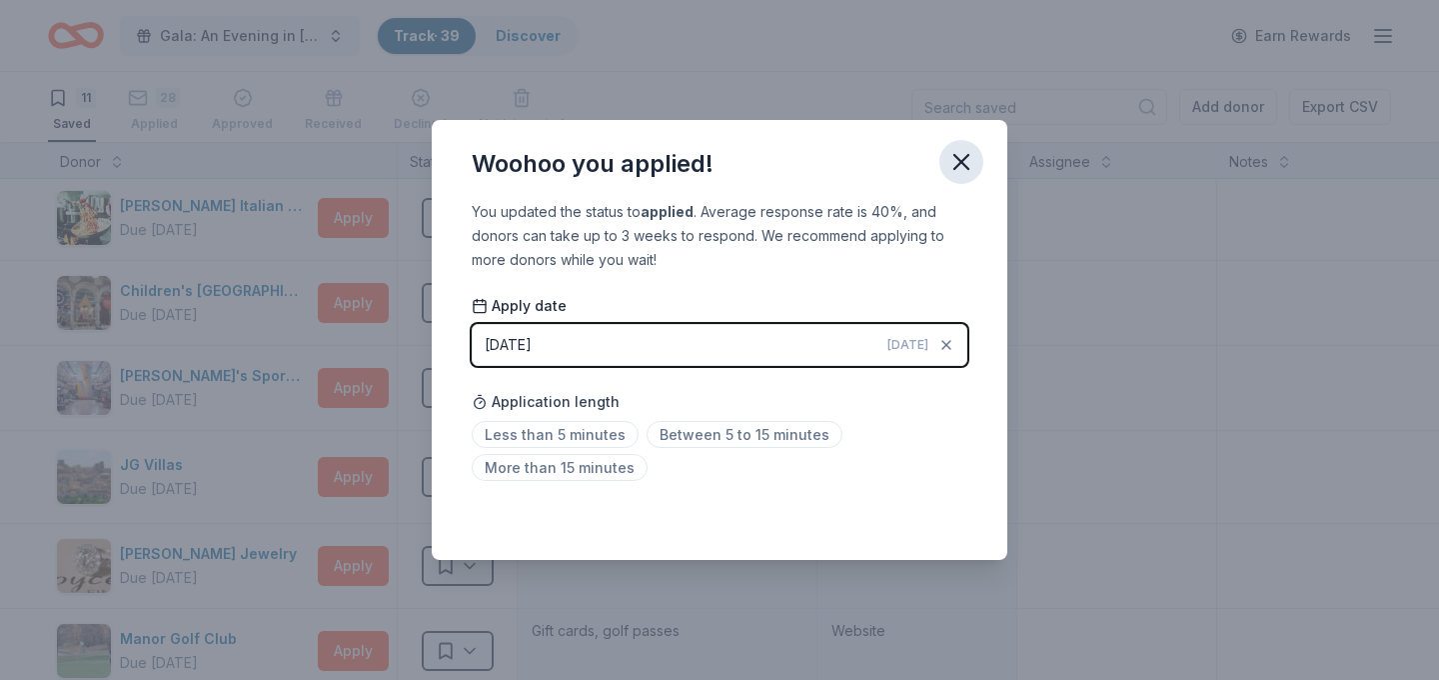
click at [970, 143] on button "button" at bounding box center [961, 162] width 44 height 44
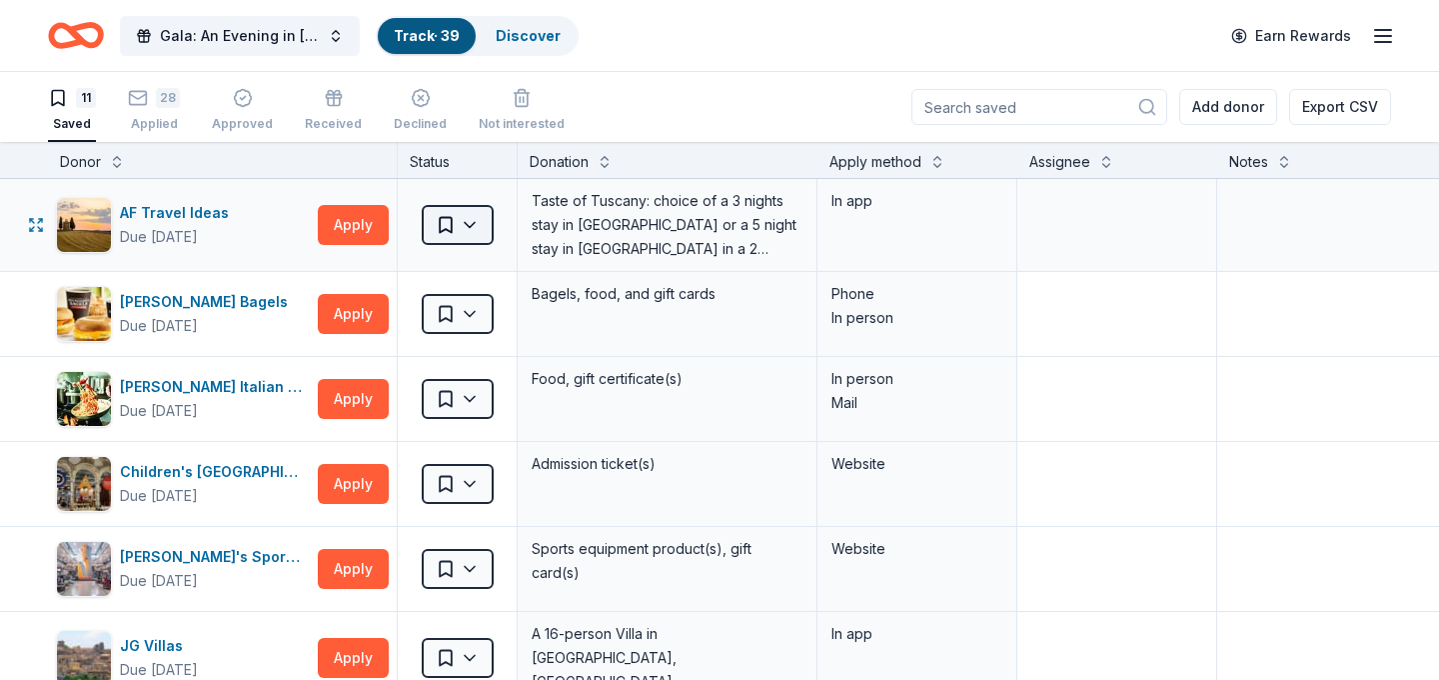
click at [455, 236] on html "Gala: An Evening in Tuscany Track · 39 Discover Earn Rewards 11 Saved 28 Applie…" at bounding box center [719, 340] width 1439 height 680
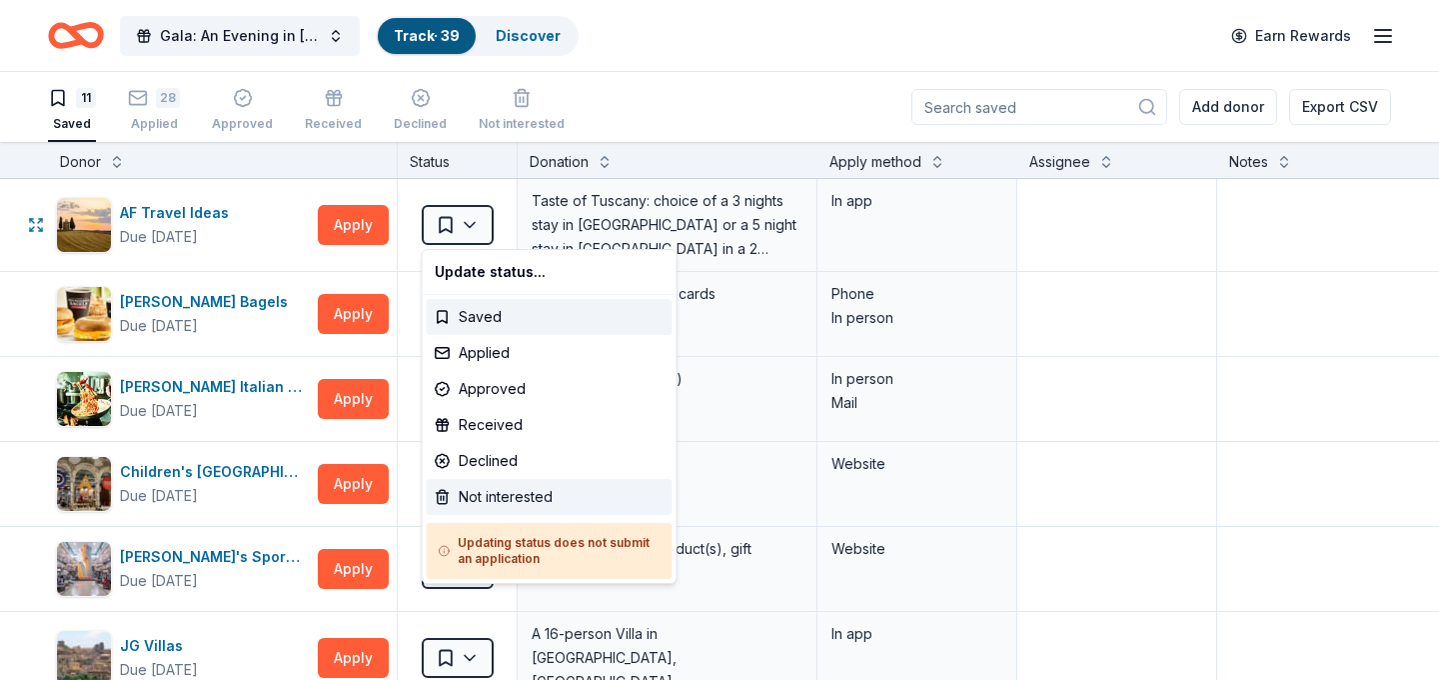
click at [526, 496] on div "Not interested" at bounding box center [550, 497] width 246 height 36
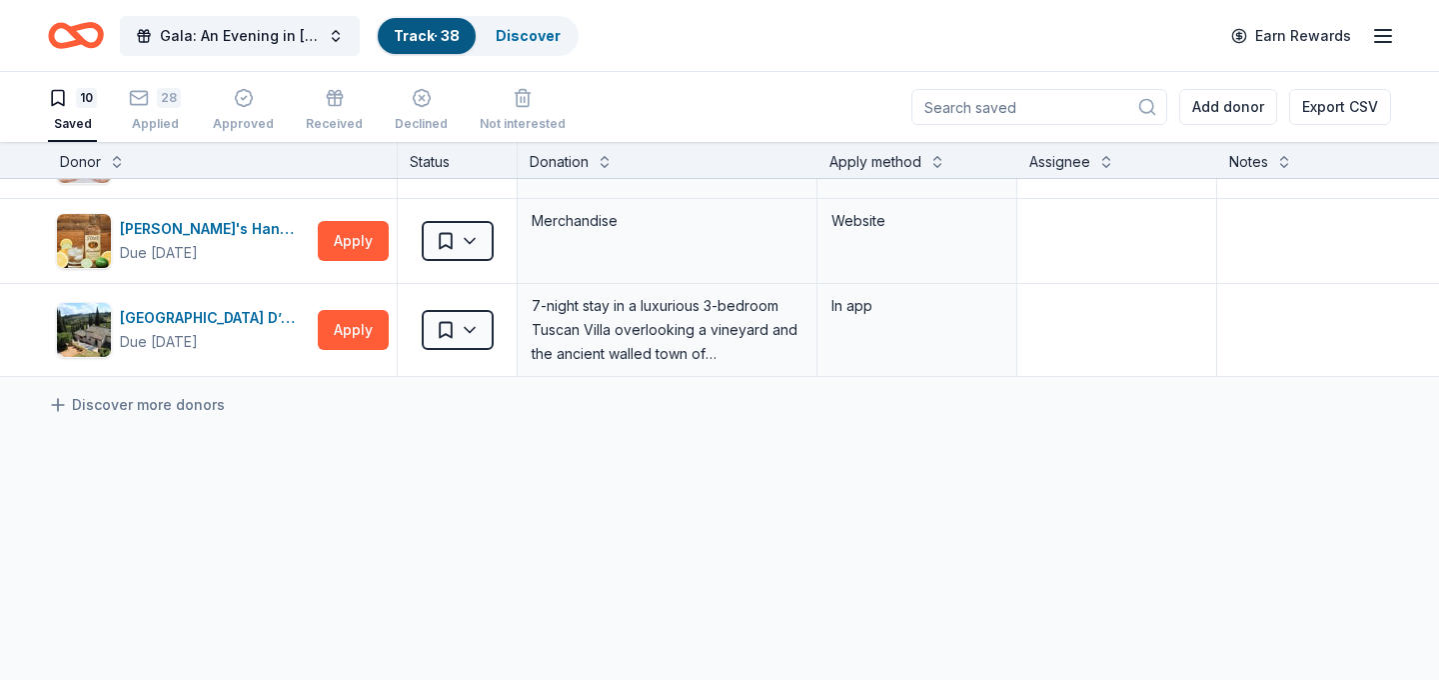
scroll to position [580, 0]
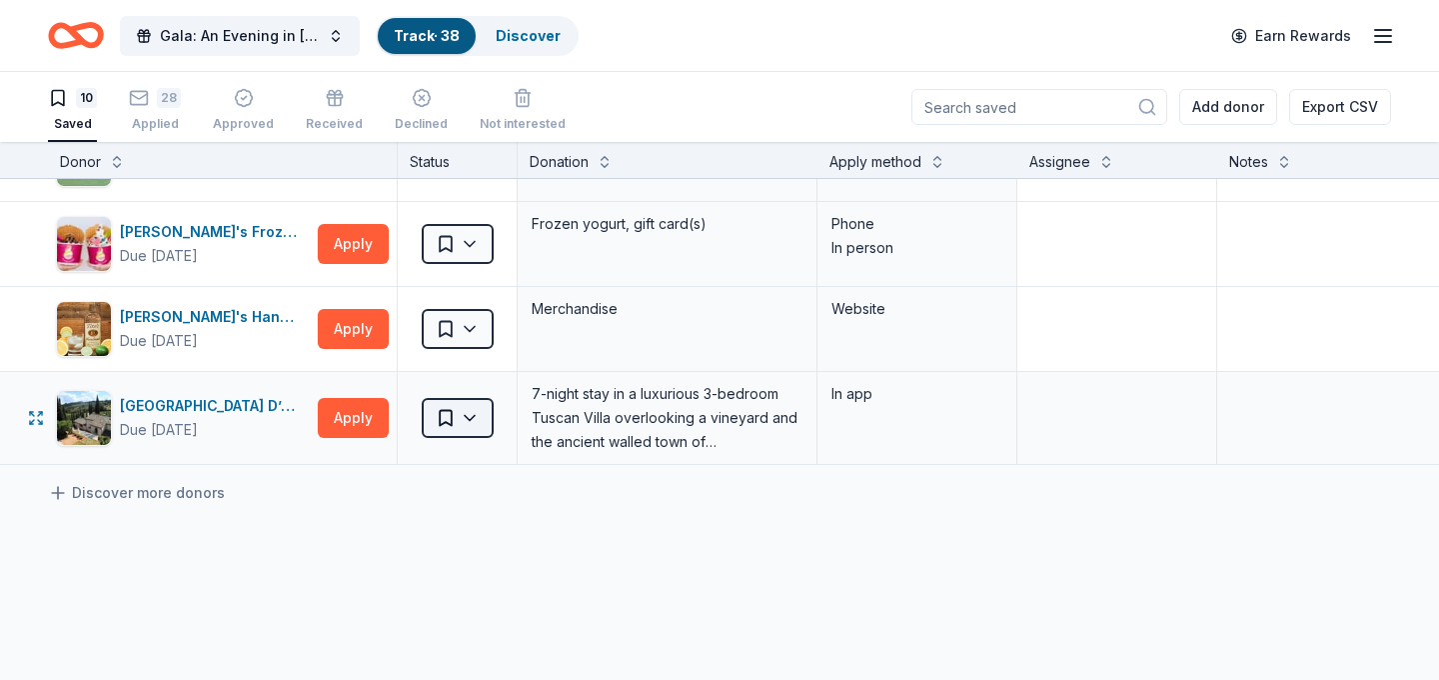
click at [474, 419] on html "Gala: An Evening in Tuscany Track · 38 Discover Earn Rewards 10 Saved 28 Applie…" at bounding box center [719, 340] width 1439 height 680
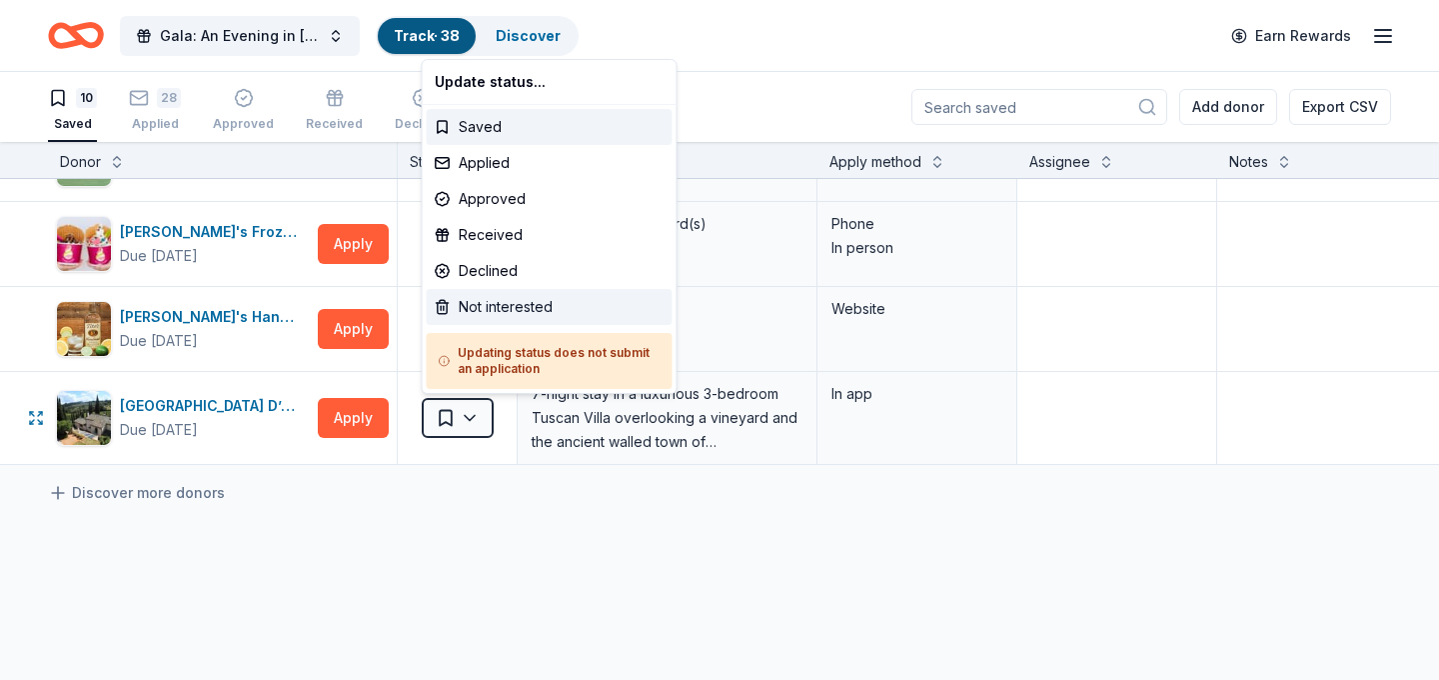
click at [546, 307] on div "Not interested" at bounding box center [550, 307] width 246 height 36
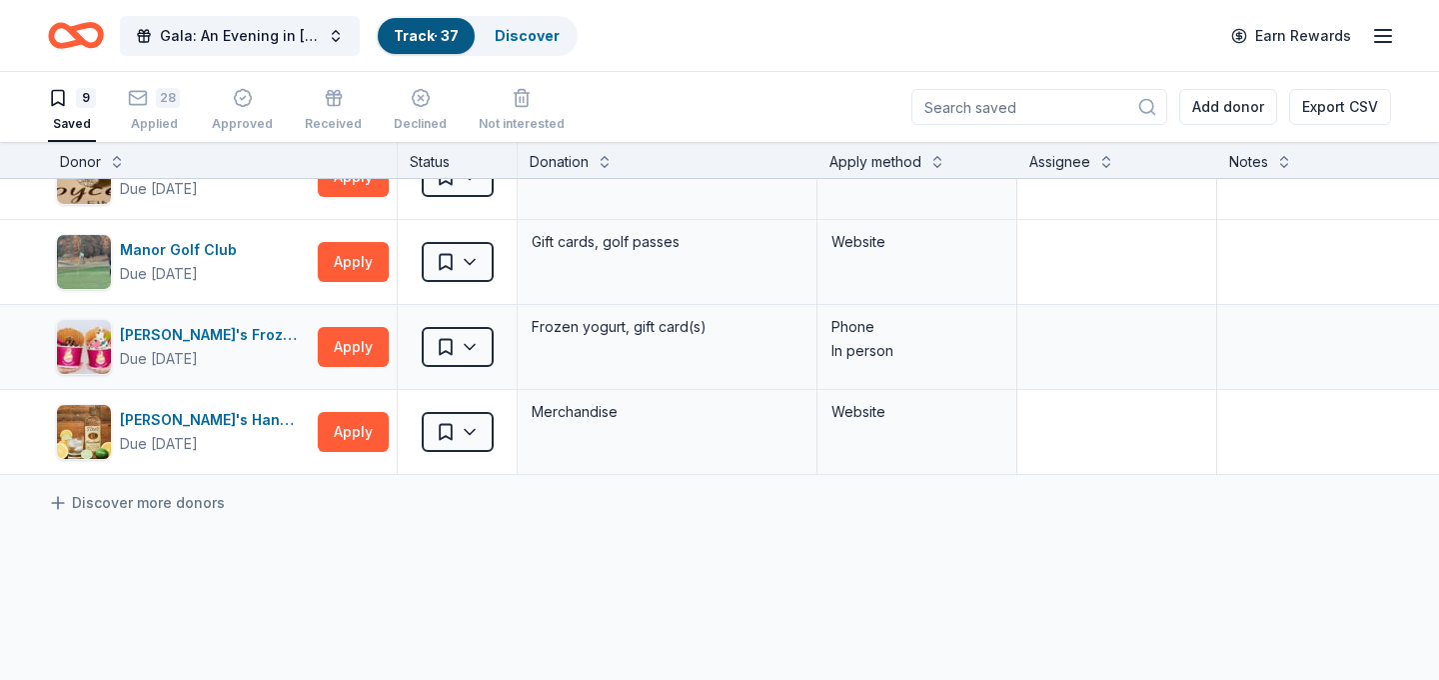
scroll to position [448, 0]
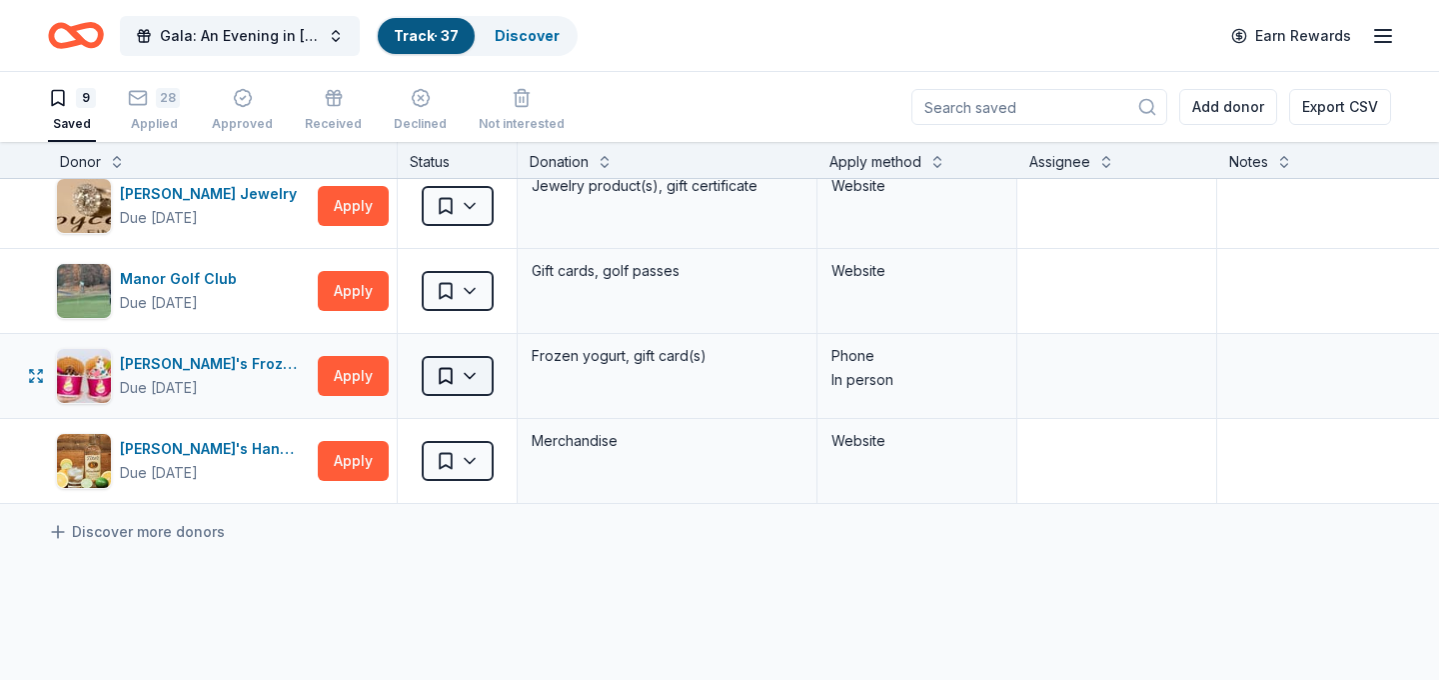
click at [483, 382] on html "Gala: An Evening in Tuscany Track · 37 Discover Earn Rewards 9 Saved 28 Applied…" at bounding box center [719, 340] width 1439 height 680
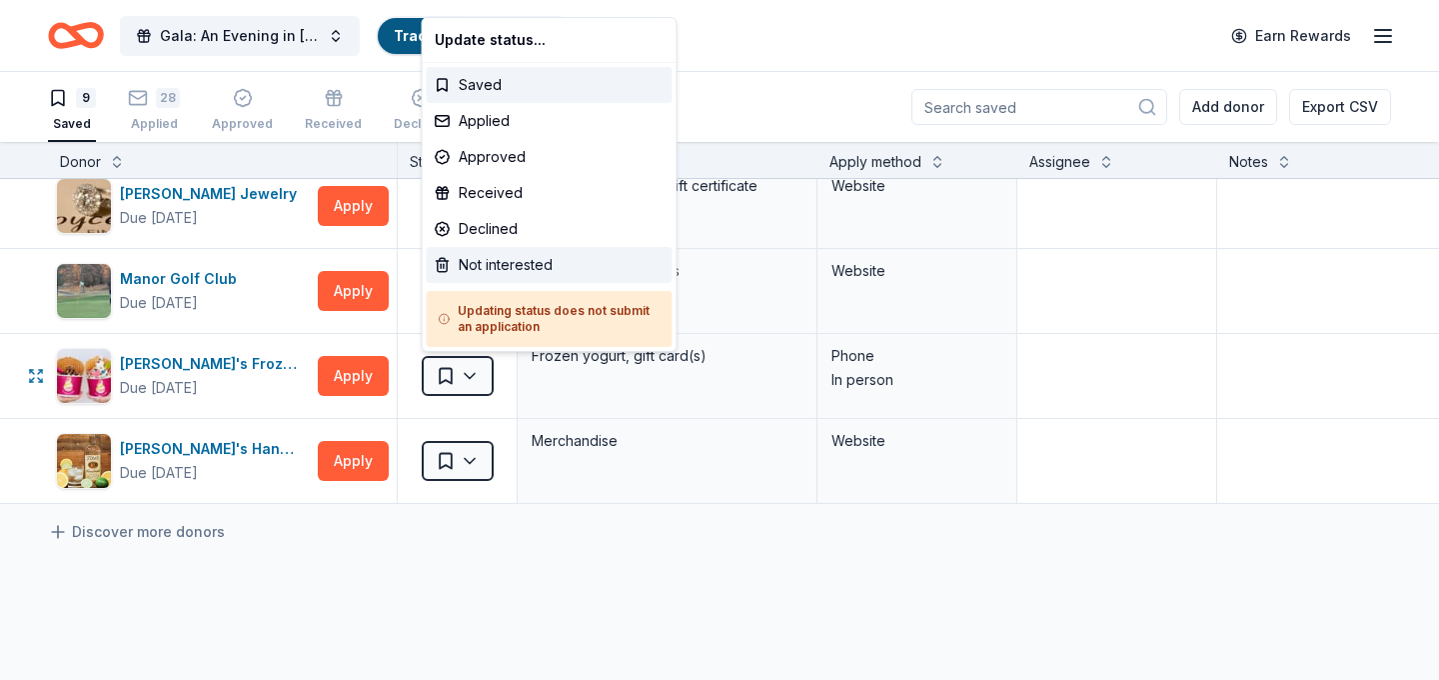
click at [546, 262] on div "Not interested" at bounding box center [550, 265] width 246 height 36
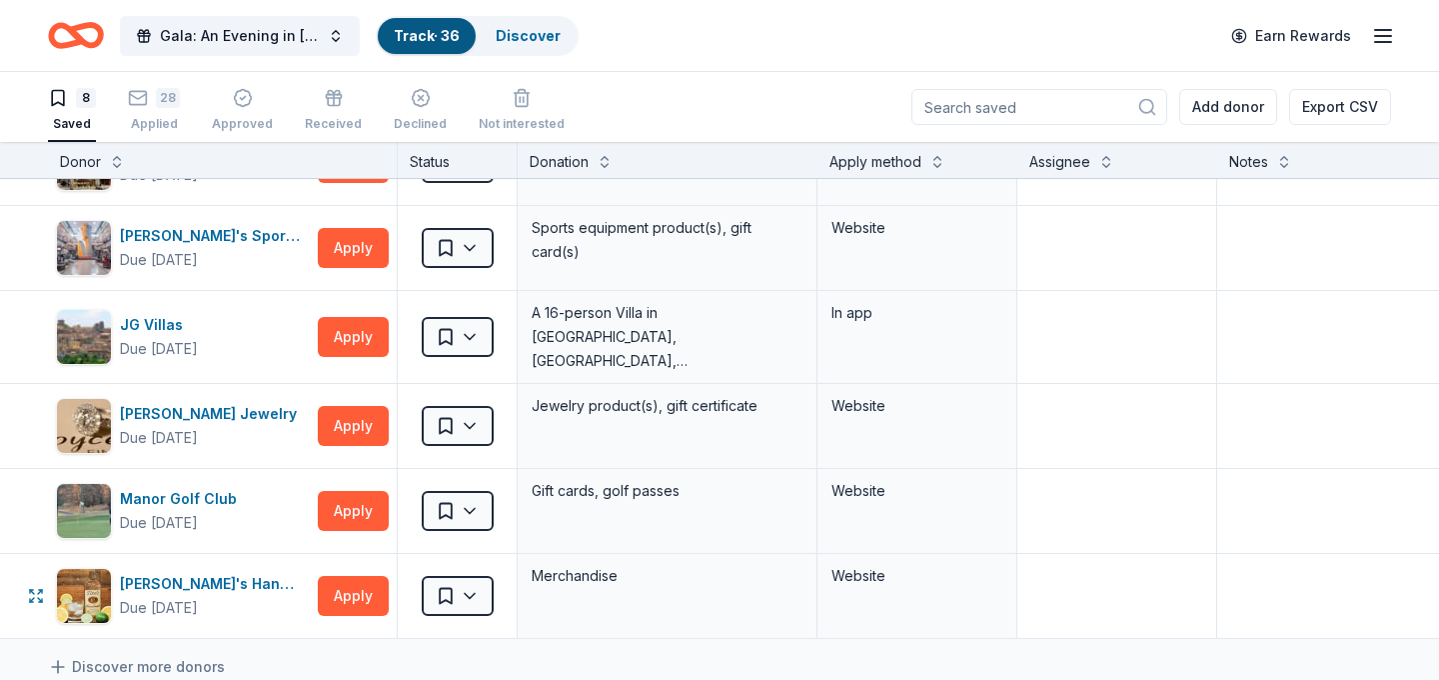
scroll to position [224, 0]
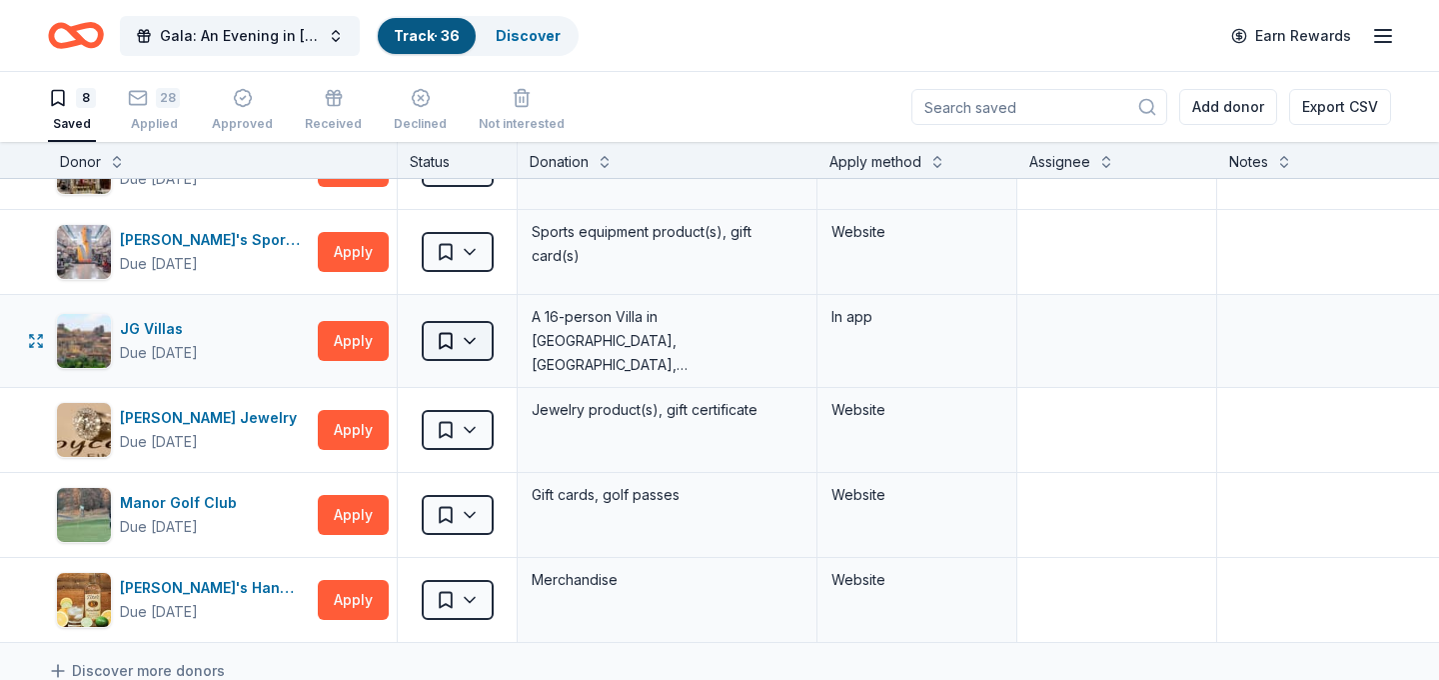
click at [486, 344] on html "Gala: An Evening in Tuscany Track · 36 Discover Earn Rewards 8 Saved 28 Applied…" at bounding box center [719, 340] width 1439 height 680
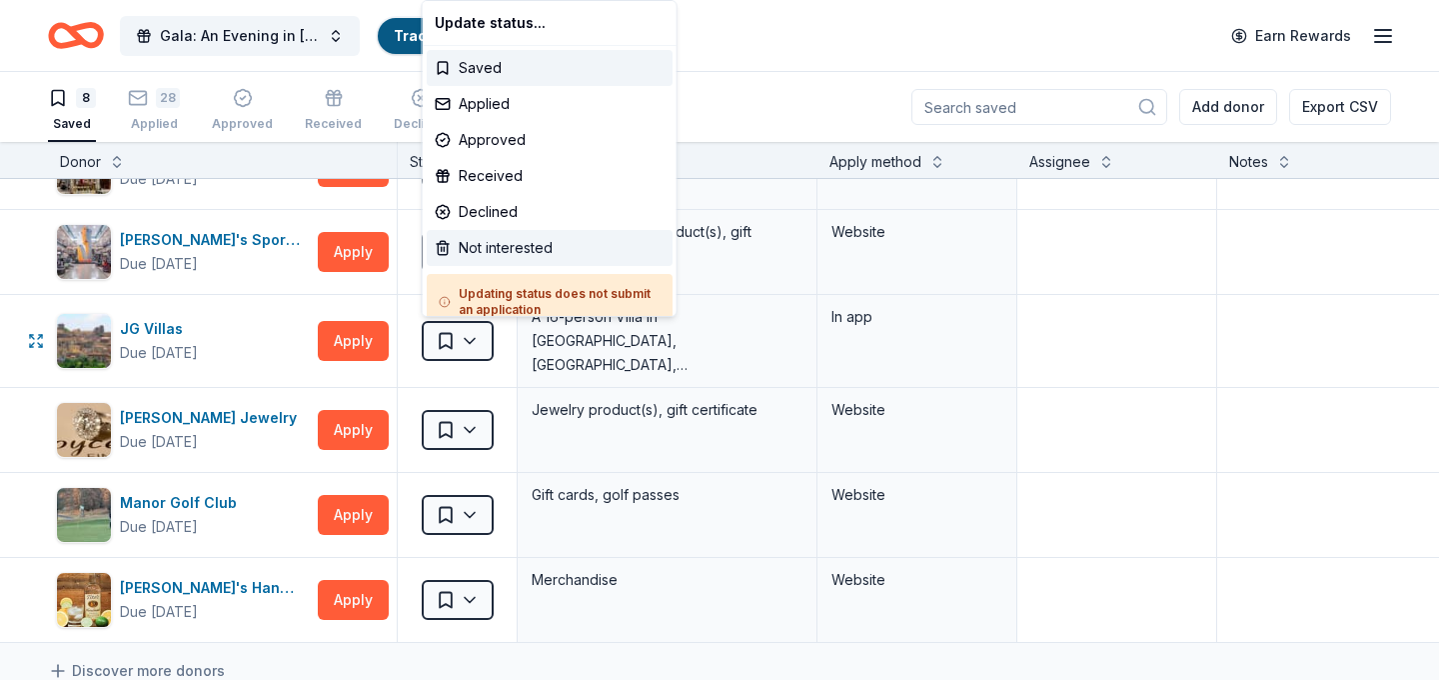
click at [541, 231] on div "Not interested" at bounding box center [550, 248] width 246 height 36
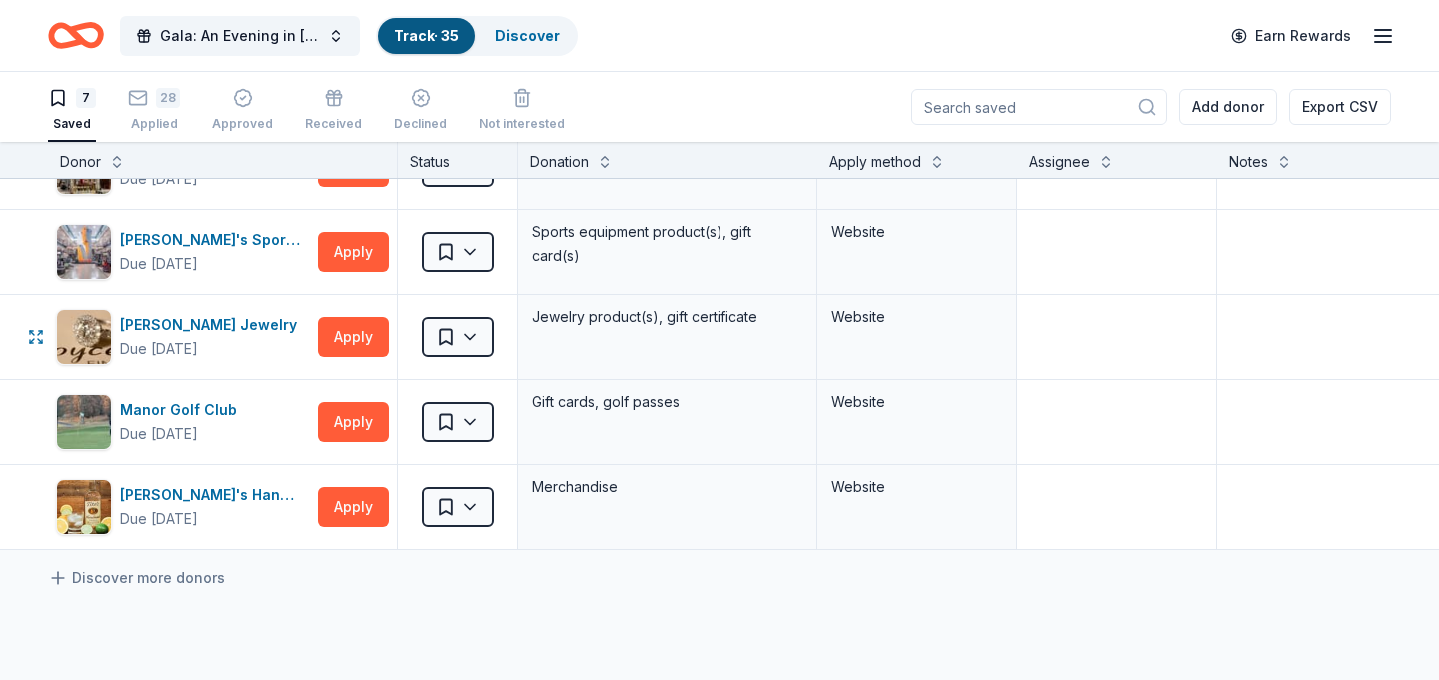
scroll to position [112, 0]
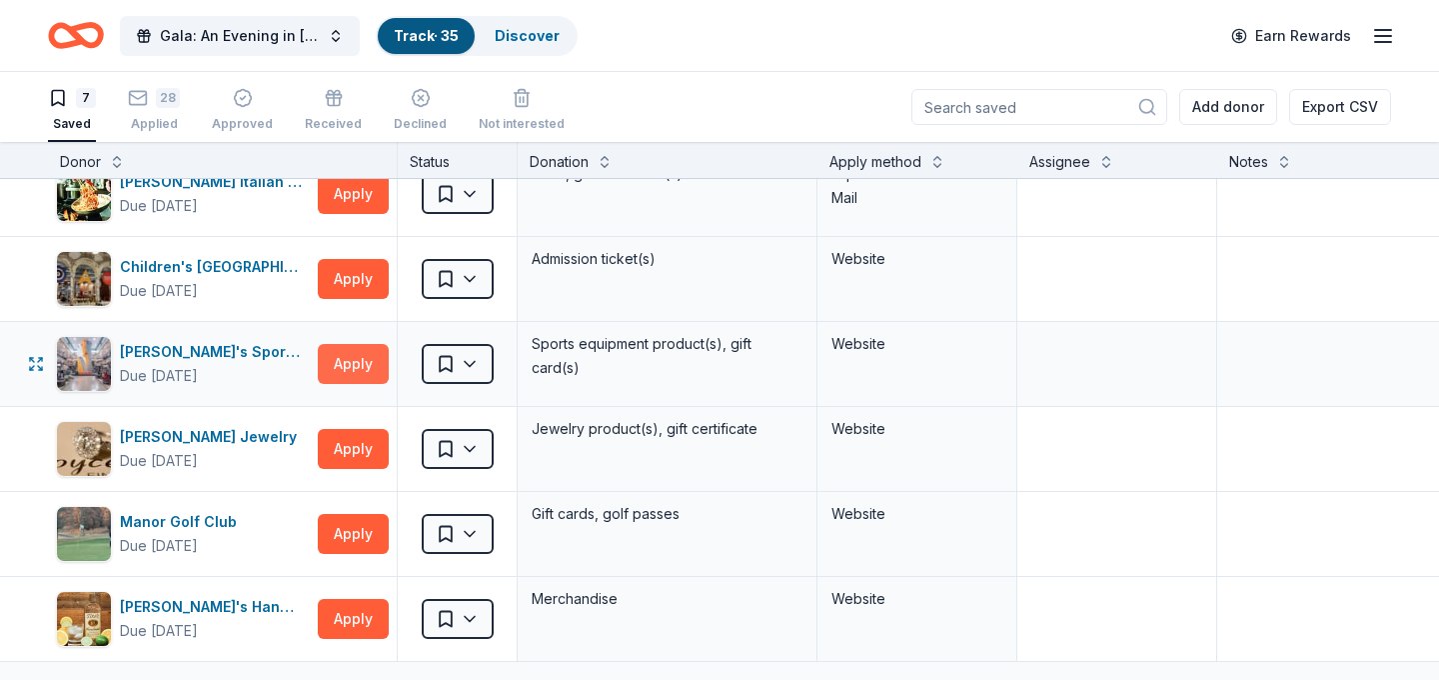
click at [352, 357] on button "Apply" at bounding box center [353, 364] width 71 height 40
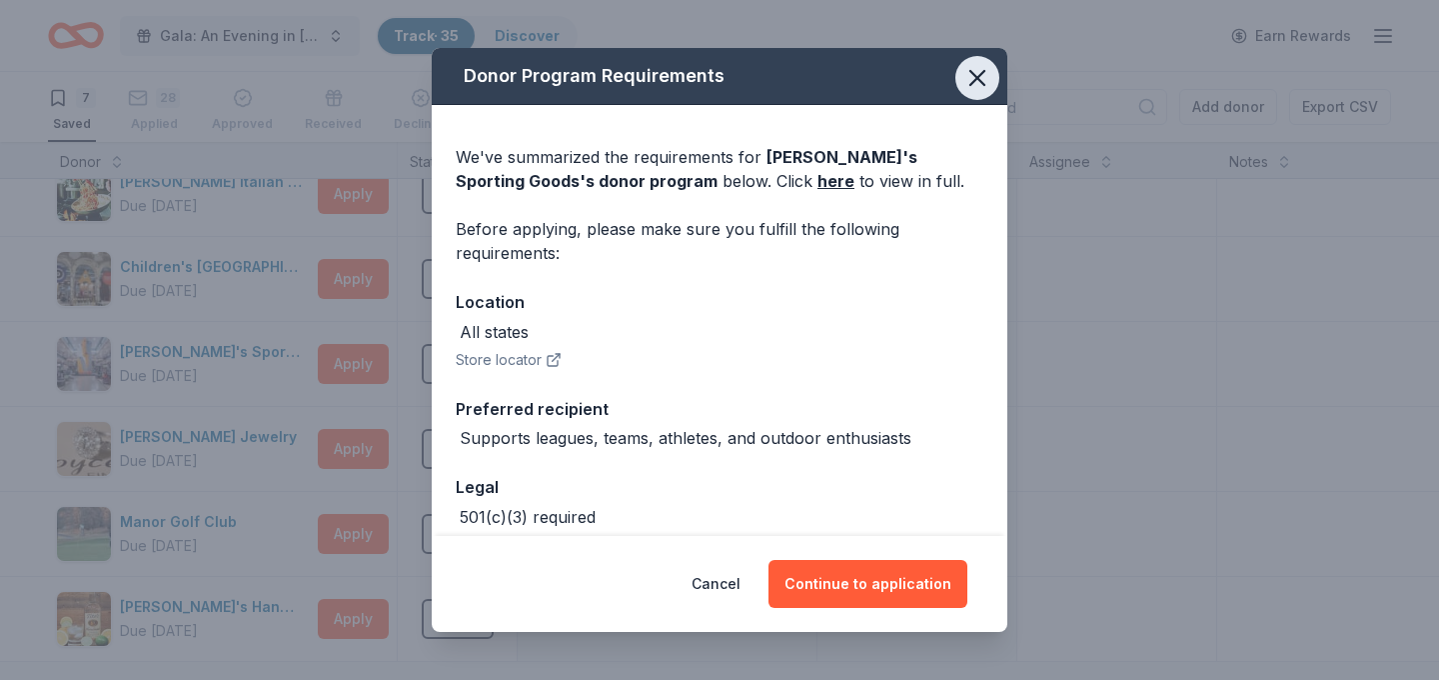
click at [970, 79] on icon "button" at bounding box center [977, 78] width 28 height 28
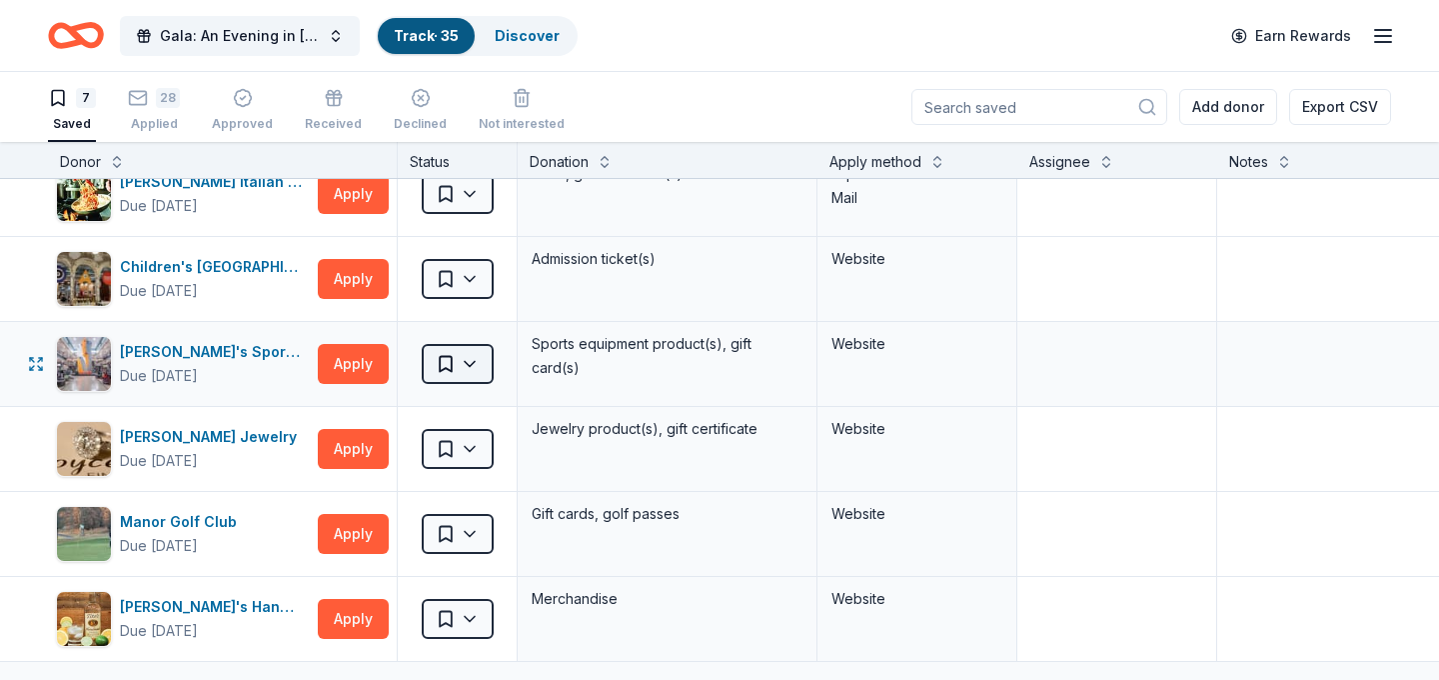
click at [475, 361] on html "Gala: An Evening in Tuscany Track · 35 Discover Earn Rewards 7 Saved 28 Applied…" at bounding box center [719, 340] width 1439 height 680
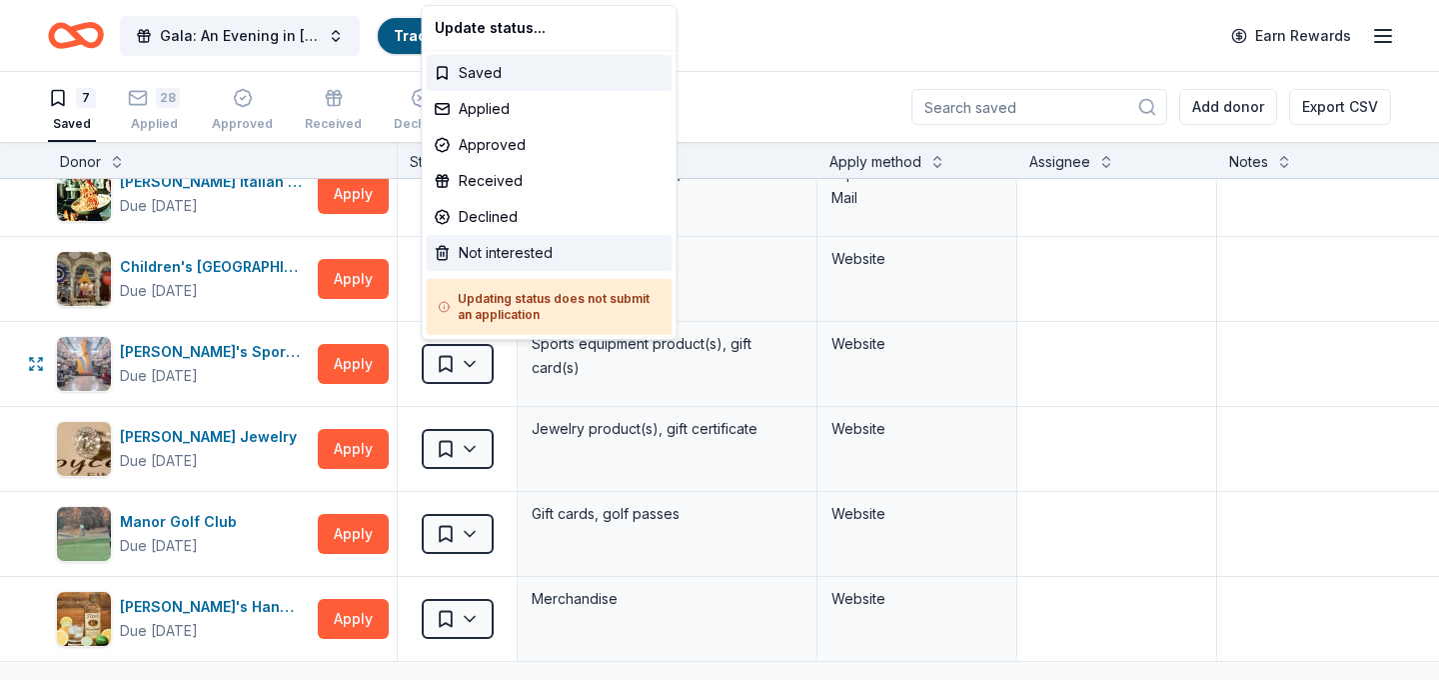
click at [582, 254] on div "Not interested" at bounding box center [550, 253] width 246 height 36
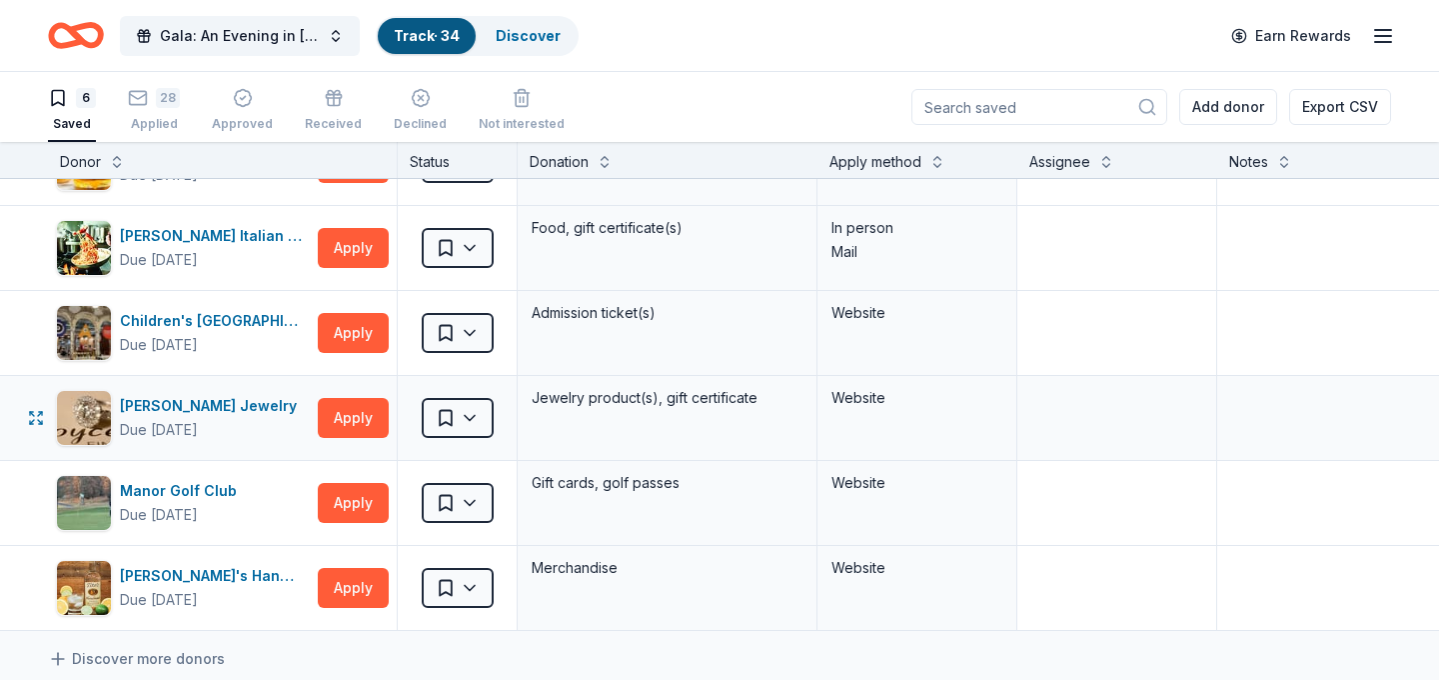
scroll to position [0, 0]
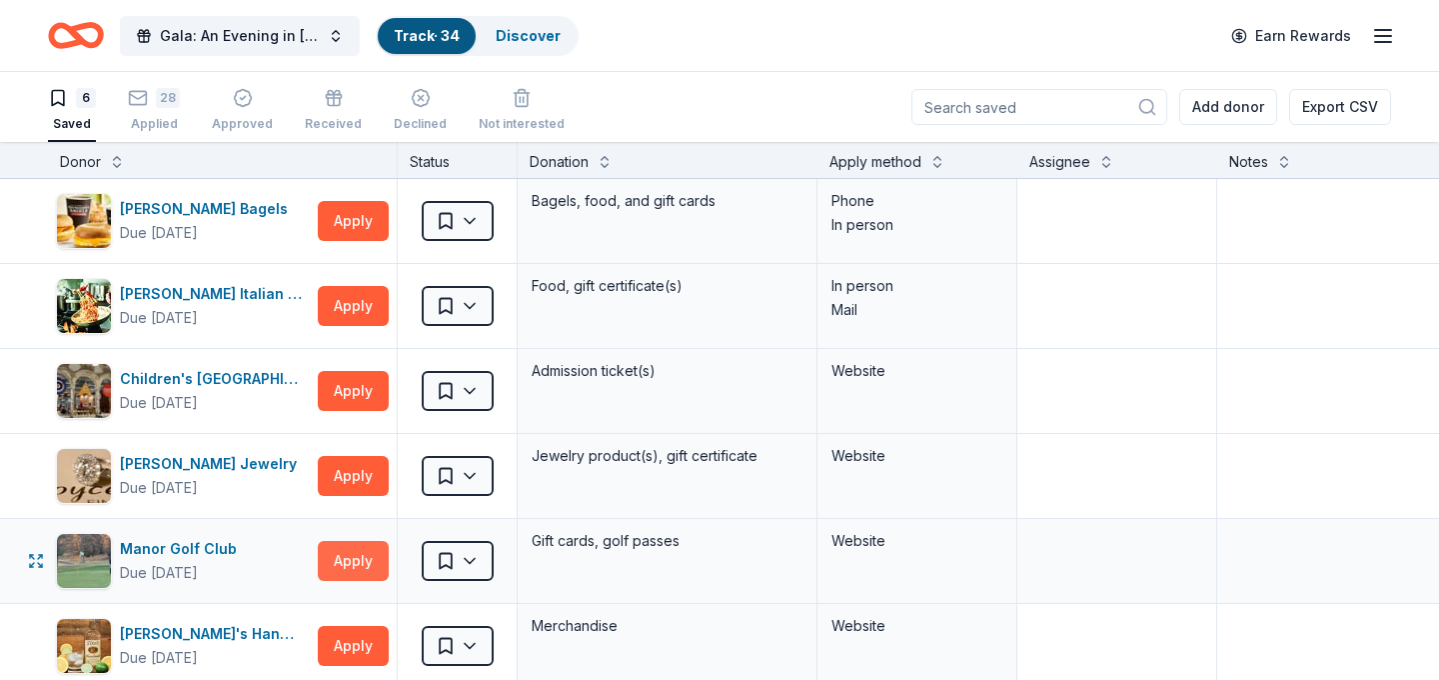
click at [355, 551] on button "Apply" at bounding box center [353, 561] width 71 height 40
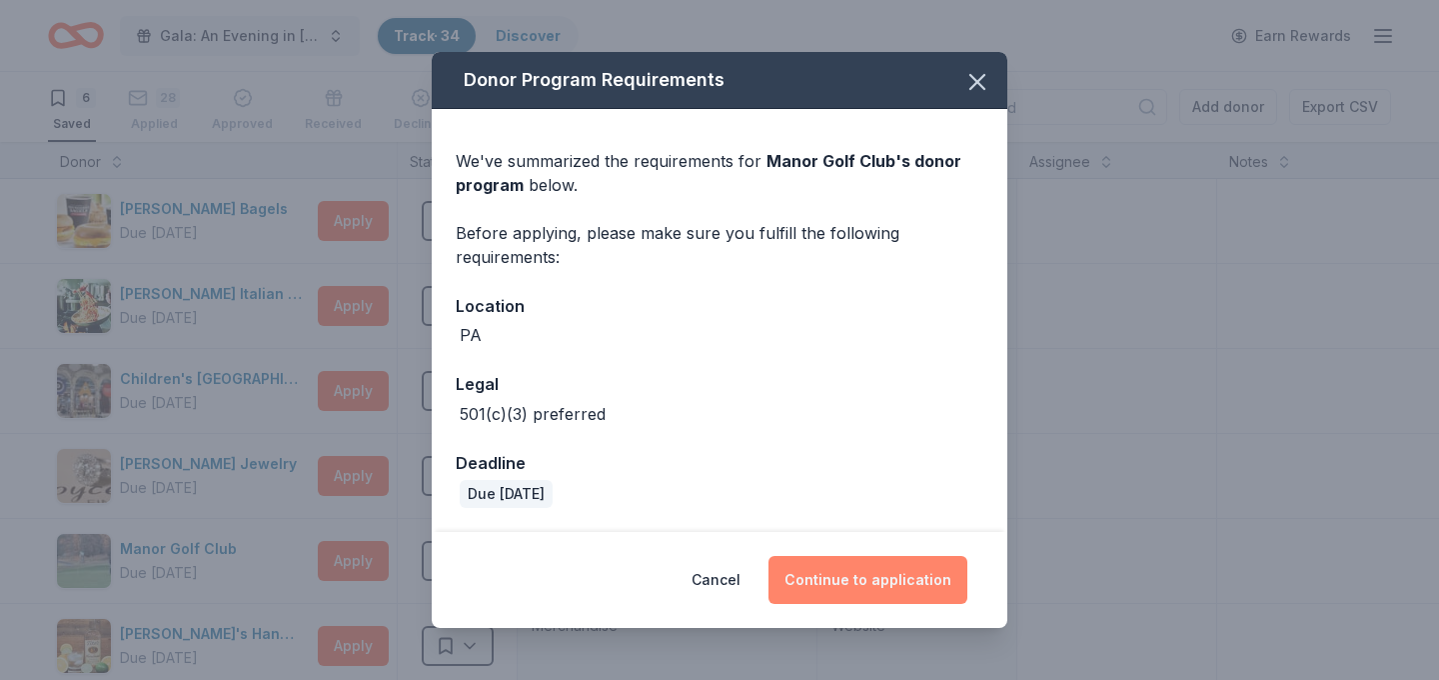
click at [887, 597] on button "Continue to application" at bounding box center [868, 580] width 199 height 48
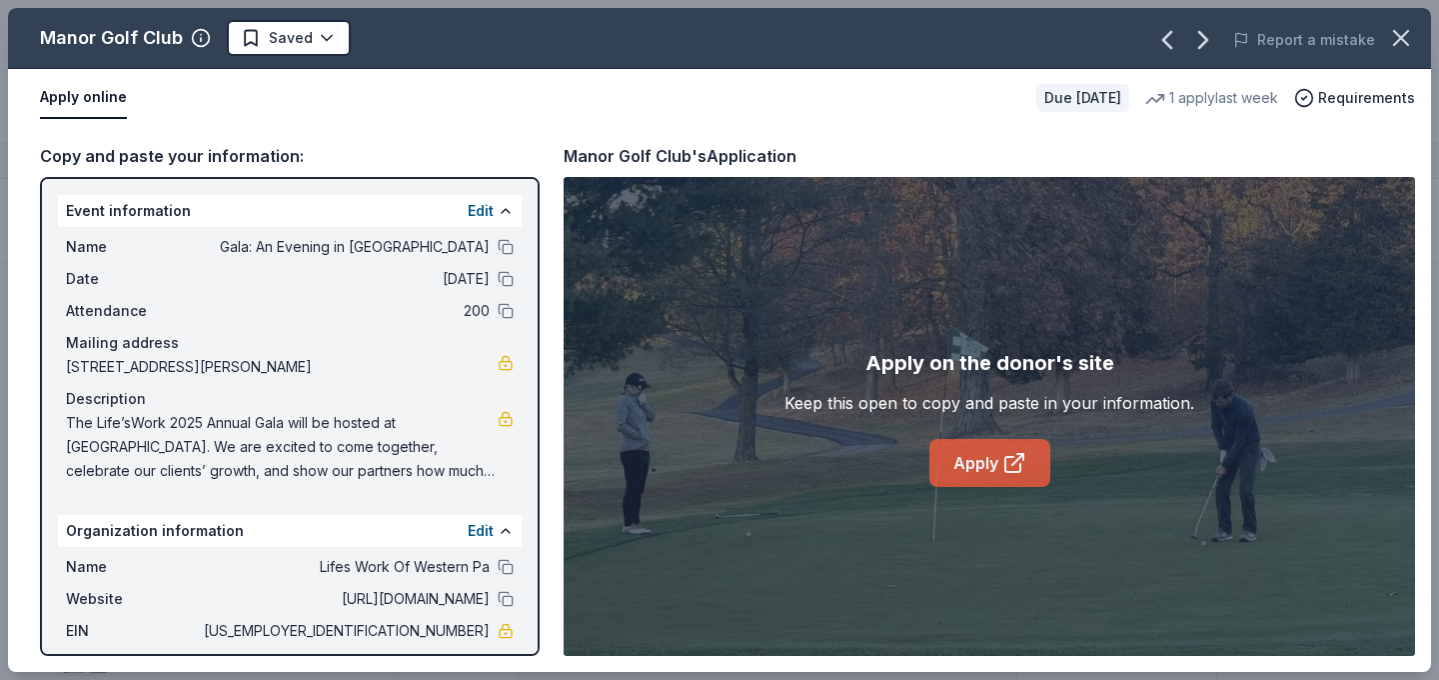
click at [983, 471] on link "Apply" at bounding box center [989, 463] width 121 height 48
click at [1400, 48] on icon "button" at bounding box center [1401, 38] width 28 height 28
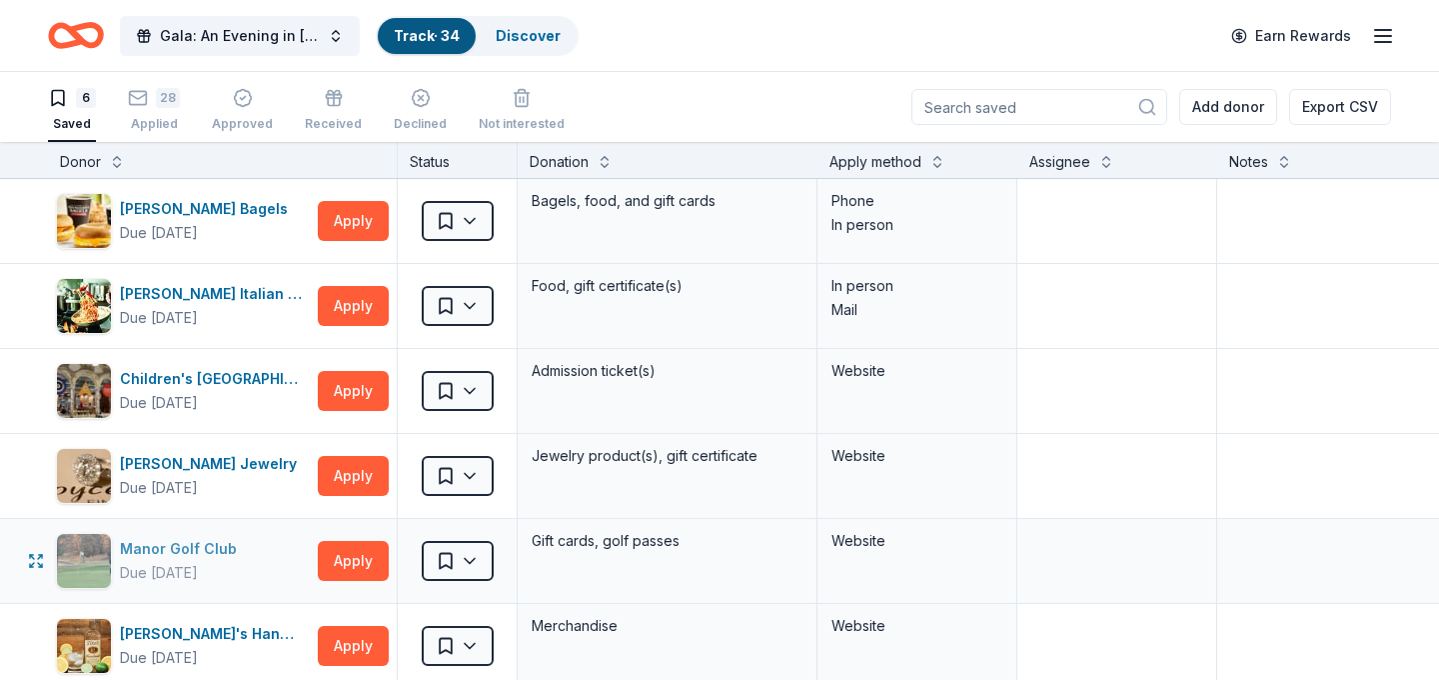
click at [287, 559] on div "Manor Golf Club Due in 23 days" at bounding box center [183, 561] width 254 height 56
click at [379, 469] on button "Apply" at bounding box center [353, 476] width 71 height 40
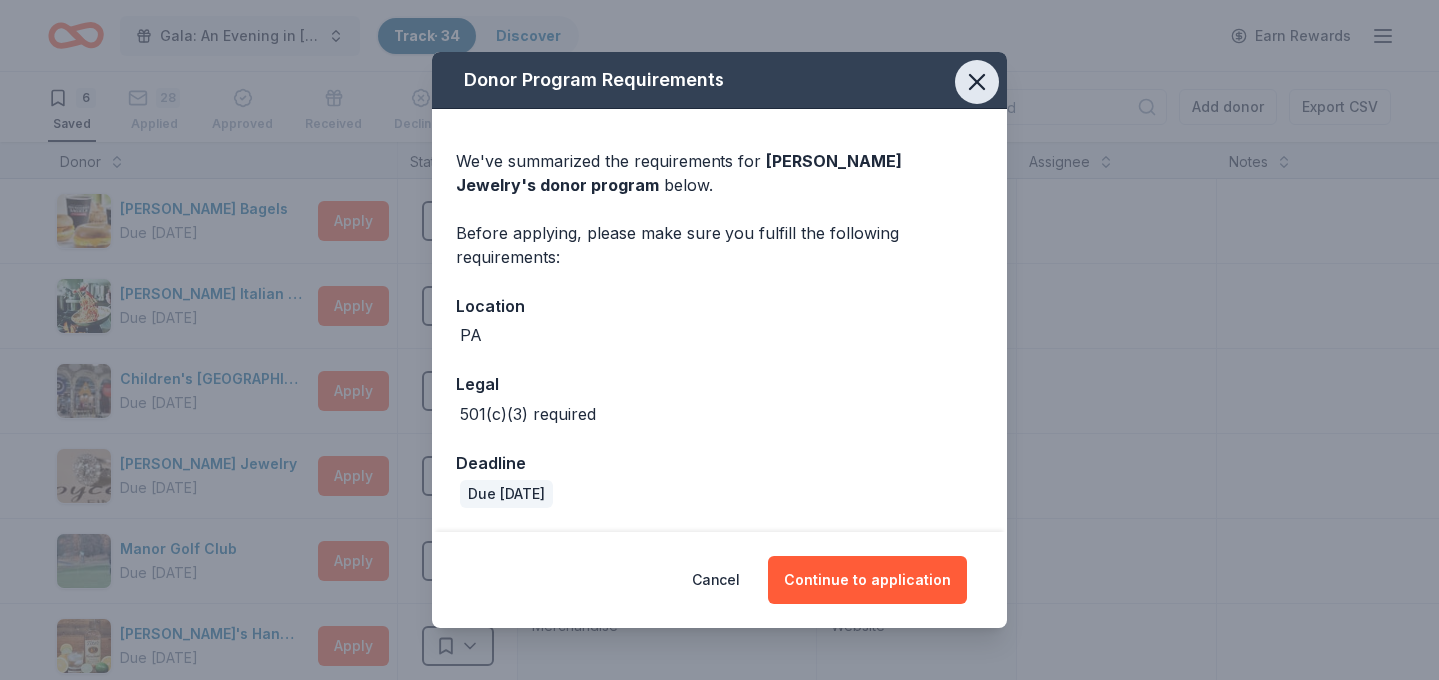
click at [972, 80] on icon "button" at bounding box center [977, 82] width 28 height 28
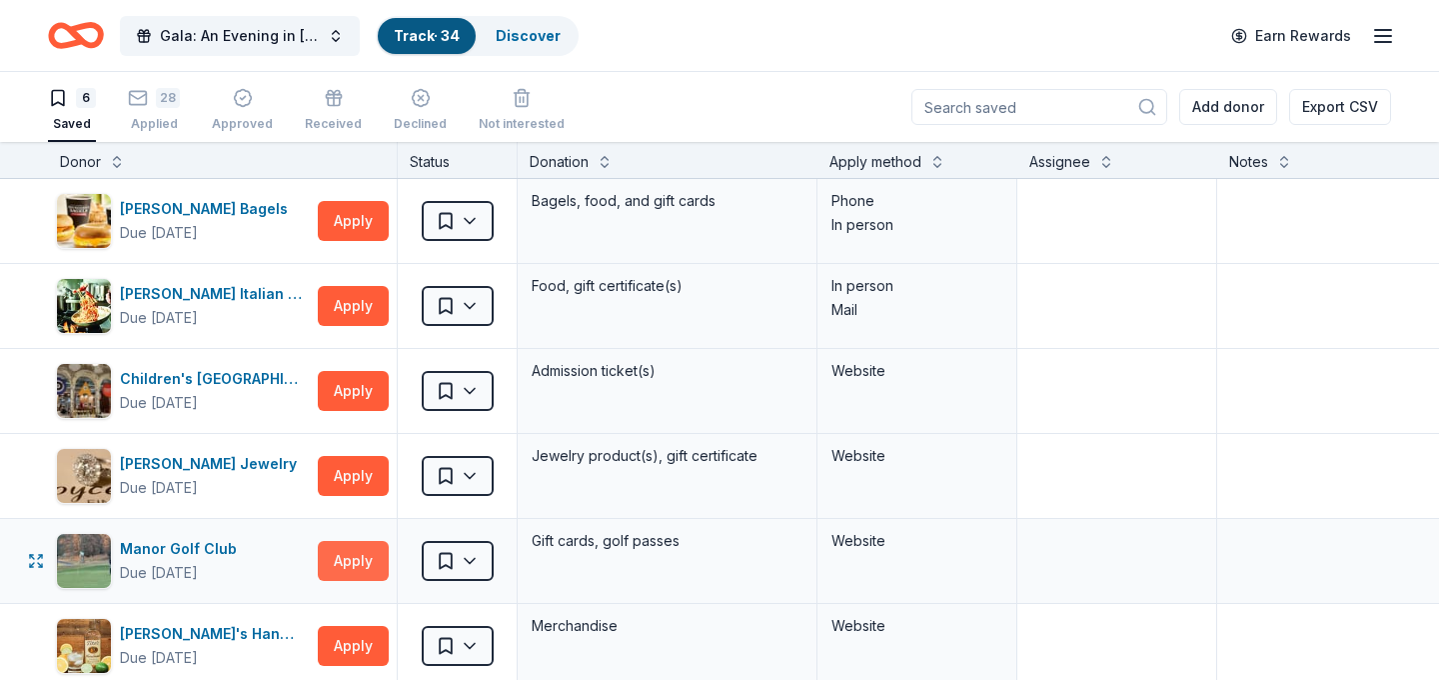
click at [371, 554] on button "Apply" at bounding box center [353, 561] width 71 height 40
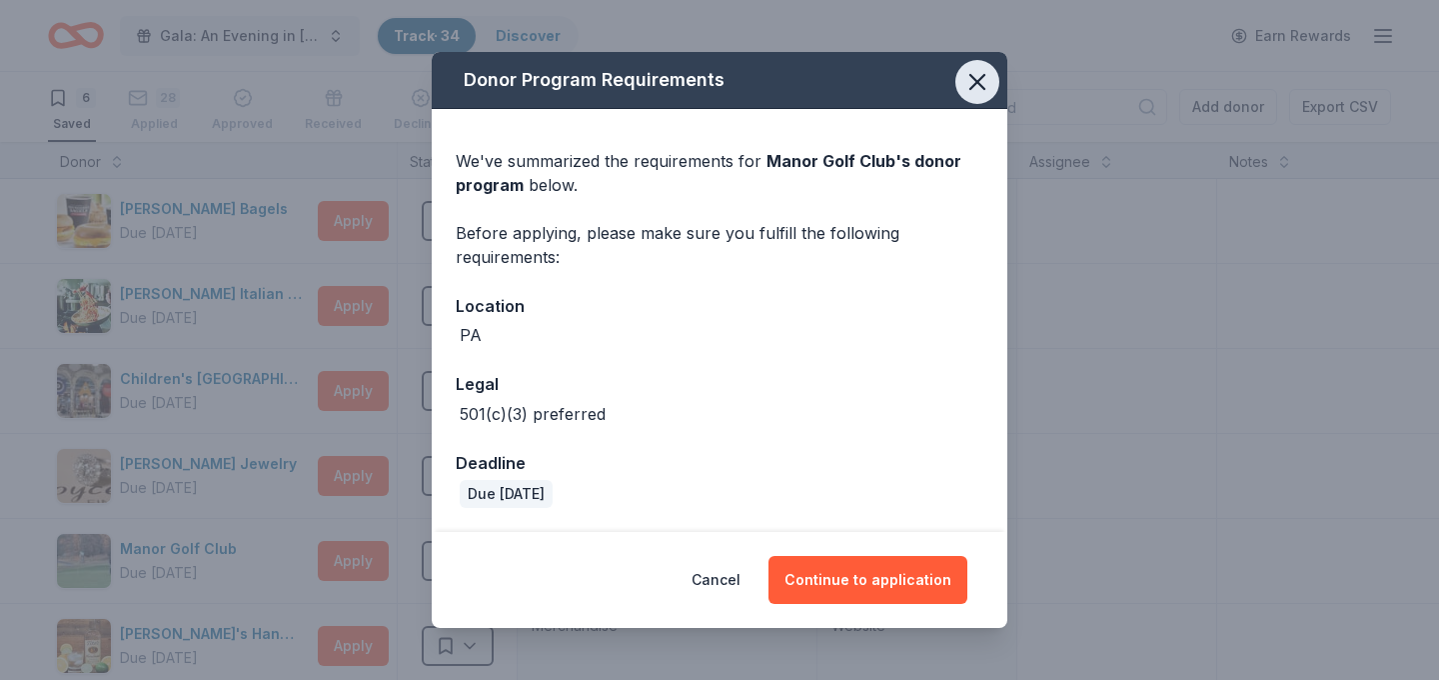
click at [970, 84] on icon "button" at bounding box center [977, 82] width 28 height 28
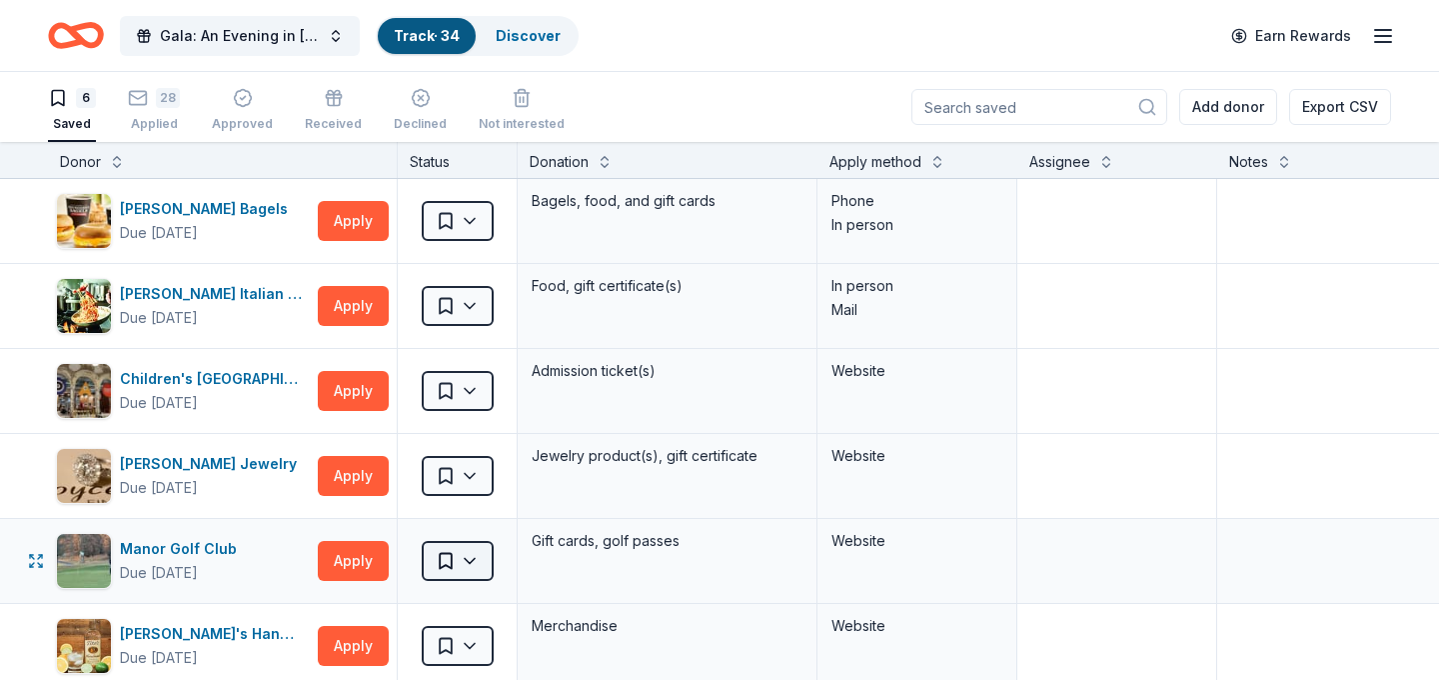
click at [475, 554] on html "Gala: An Evening in Tuscany Track · 34 Discover Earn Rewards 6 Saved 28 Applied…" at bounding box center [719, 340] width 1439 height 680
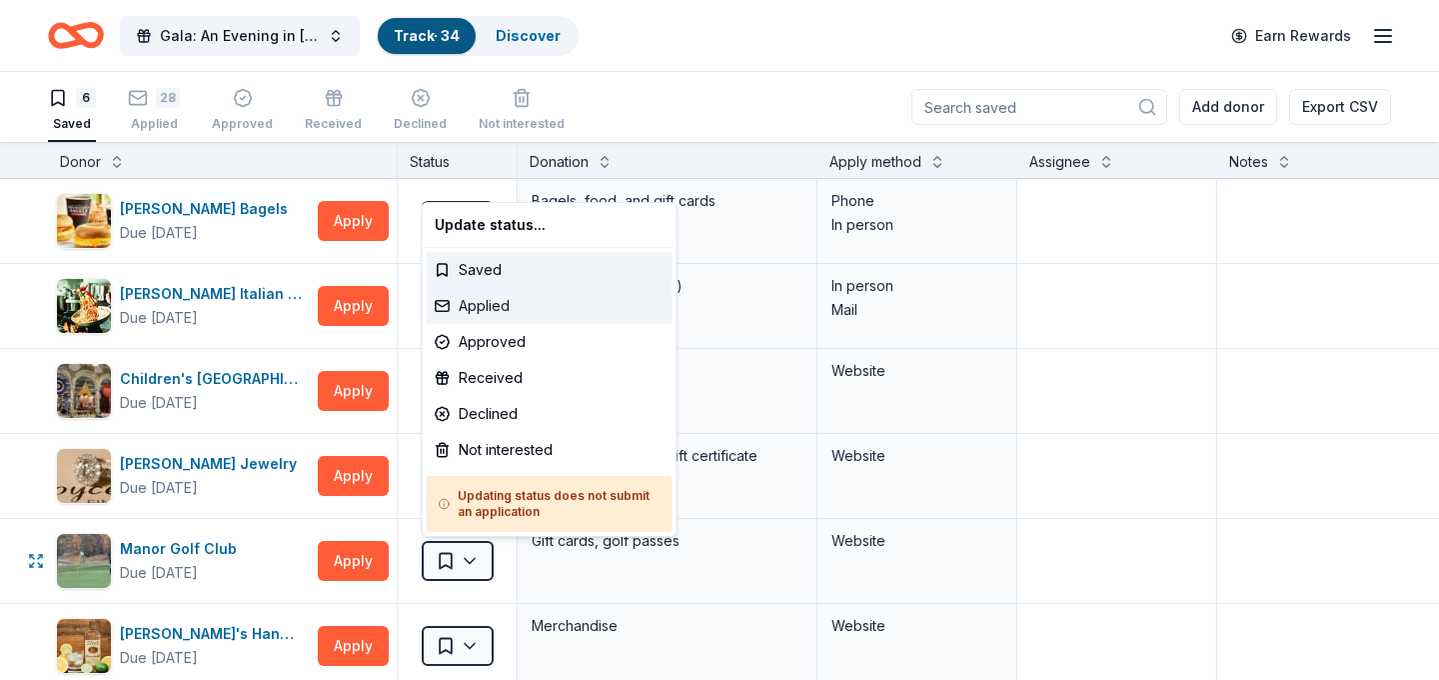
click at [536, 296] on div "Applied" at bounding box center [550, 306] width 246 height 36
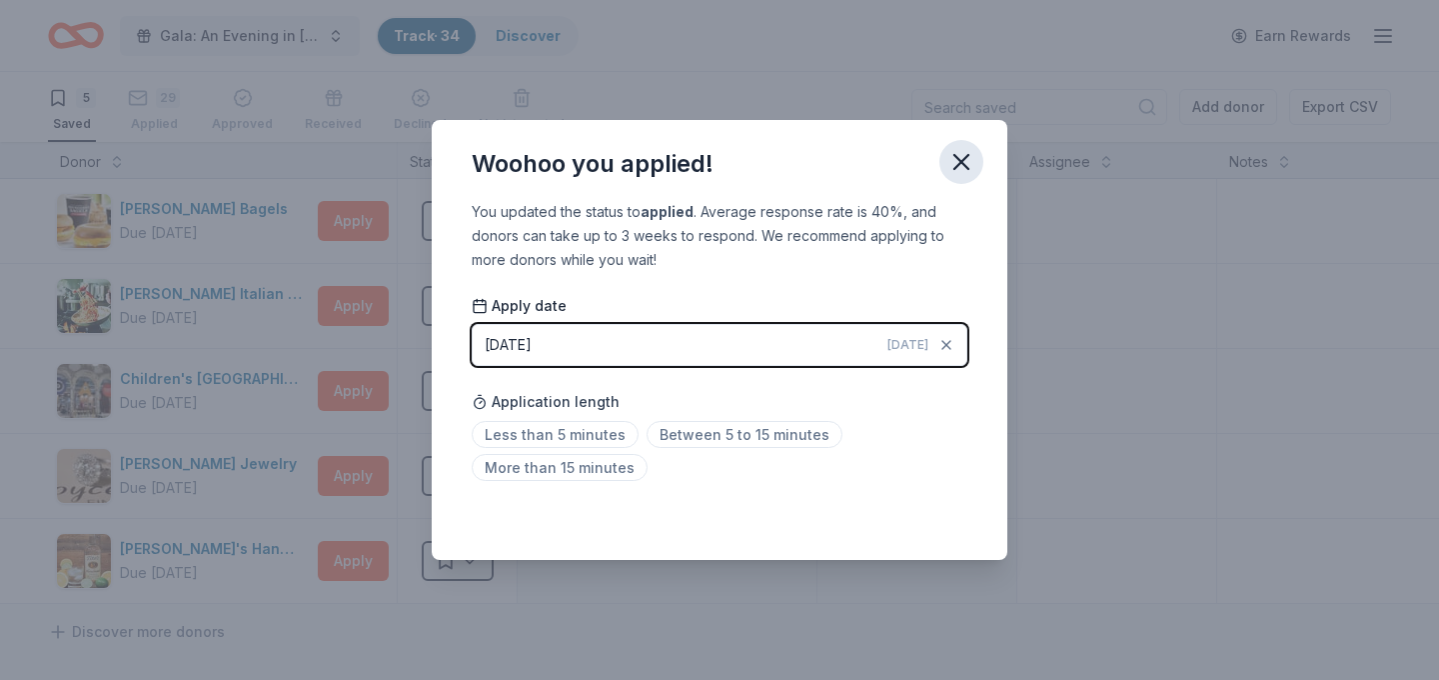
click at [966, 156] on icon "button" at bounding box center [961, 162] width 14 height 14
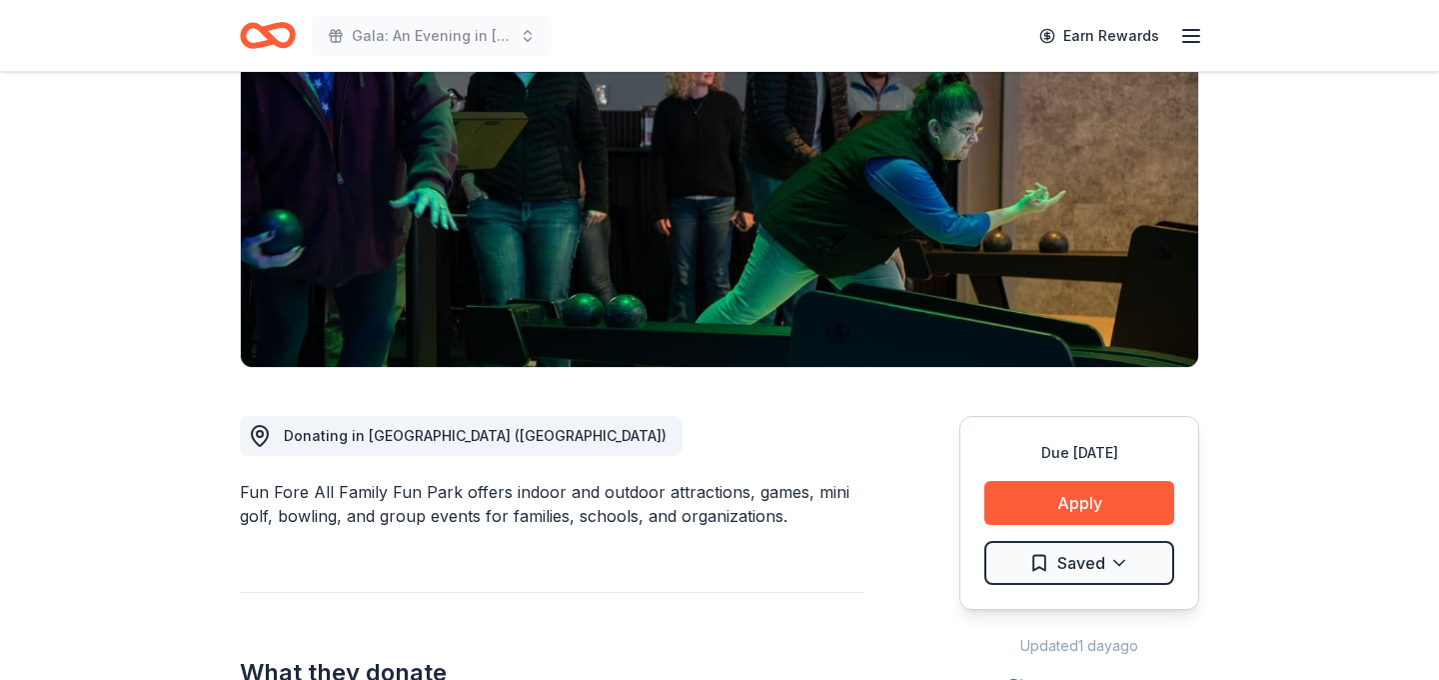
scroll to position [351, 0]
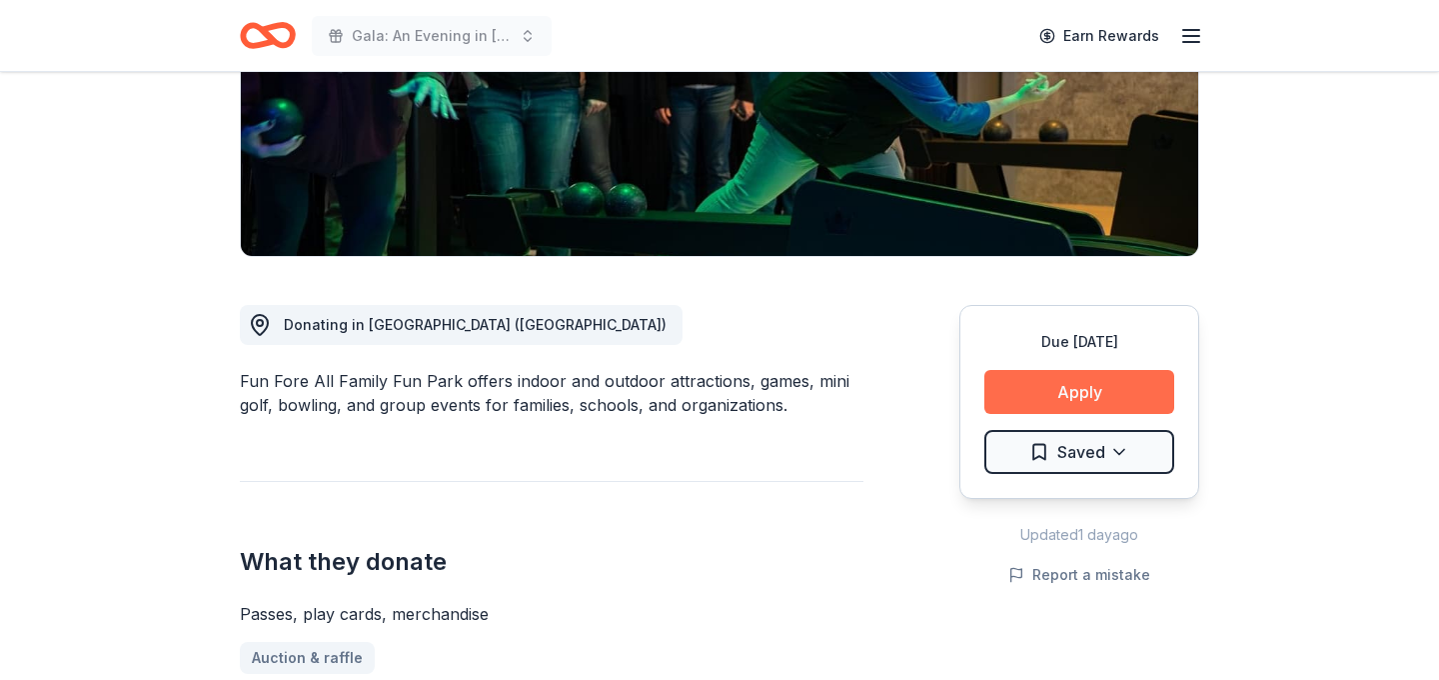
click at [1077, 398] on button "Apply" at bounding box center [1079, 392] width 190 height 44
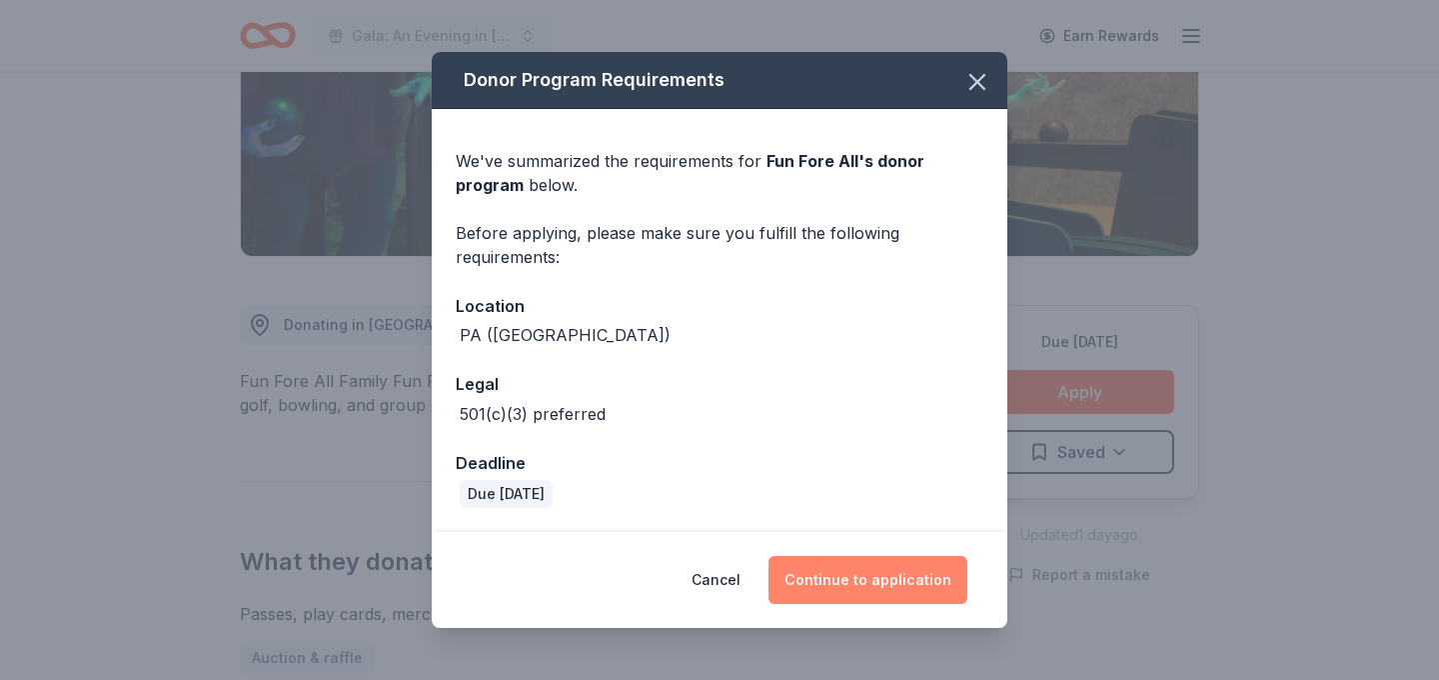
click at [891, 572] on button "Continue to application" at bounding box center [868, 580] width 199 height 48
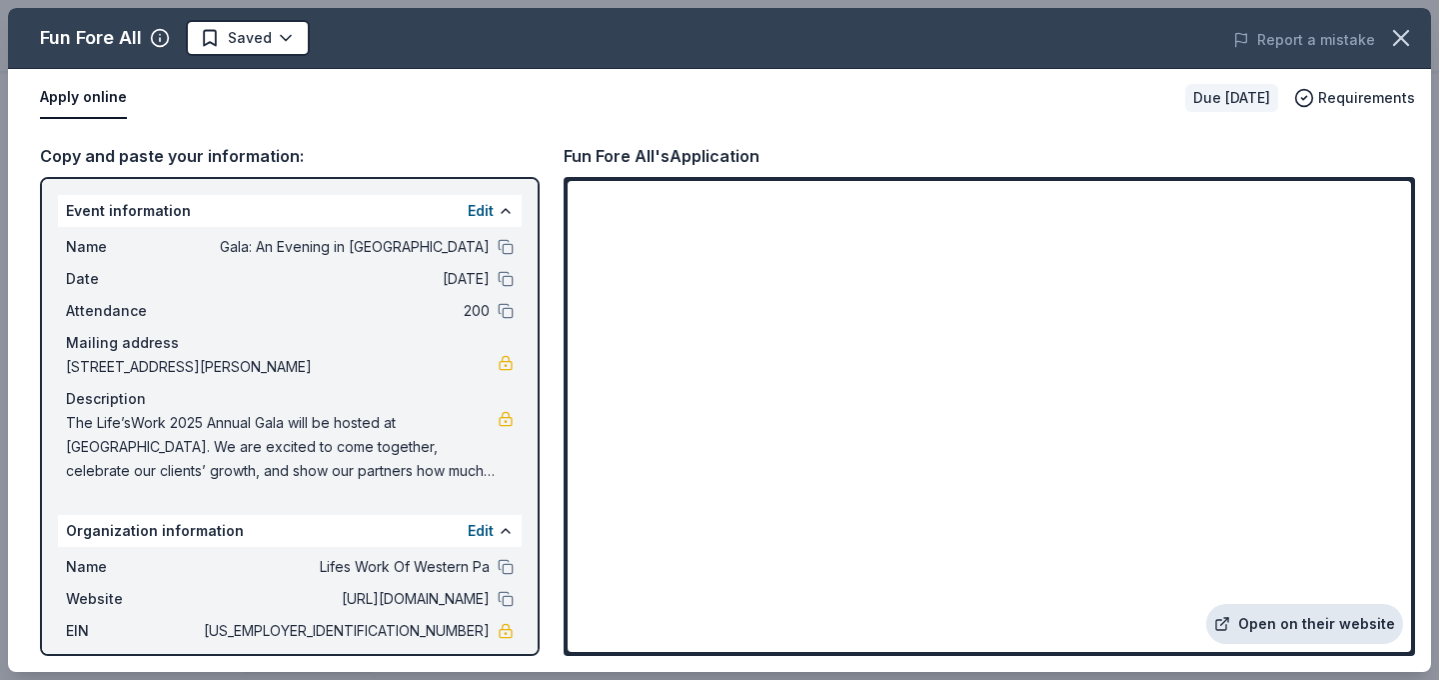
click at [1278, 624] on link "Open on their website" at bounding box center [1304, 624] width 197 height 40
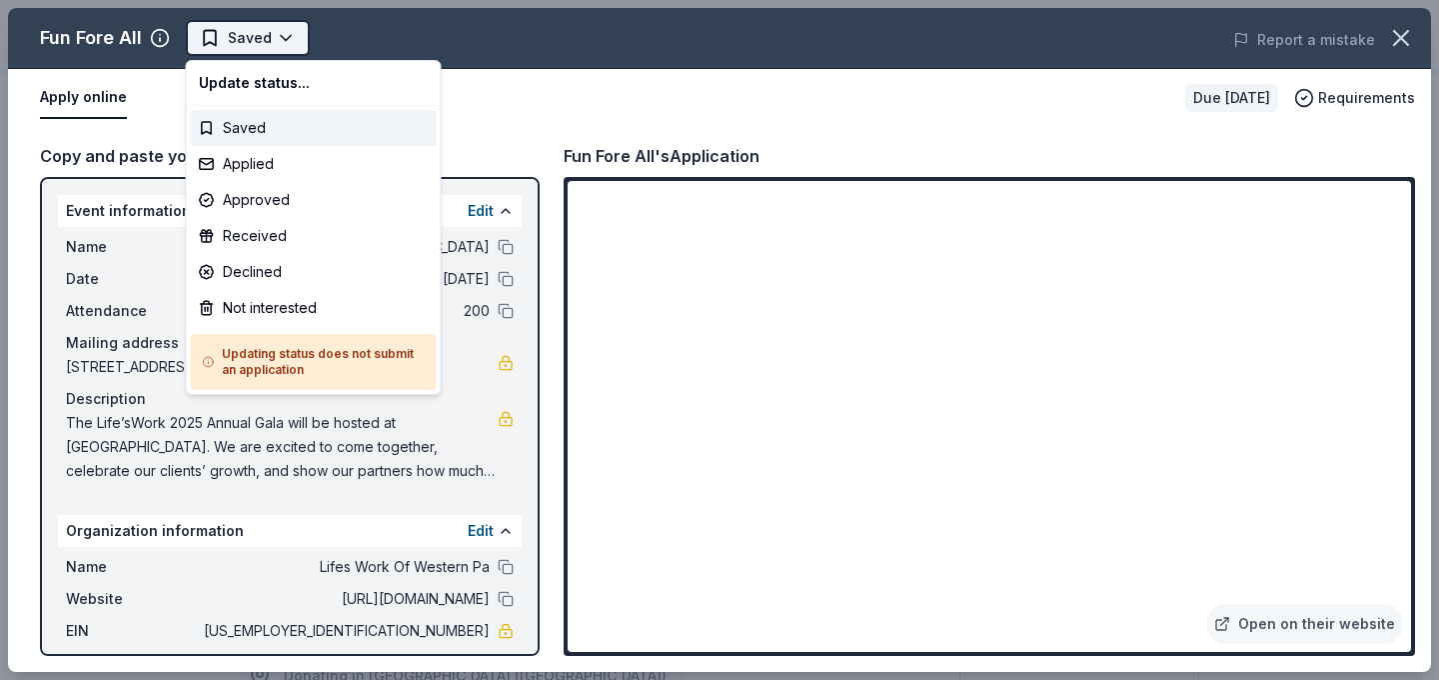
scroll to position [0, 0]
click at [304, 168] on div "Applied" at bounding box center [314, 164] width 246 height 36
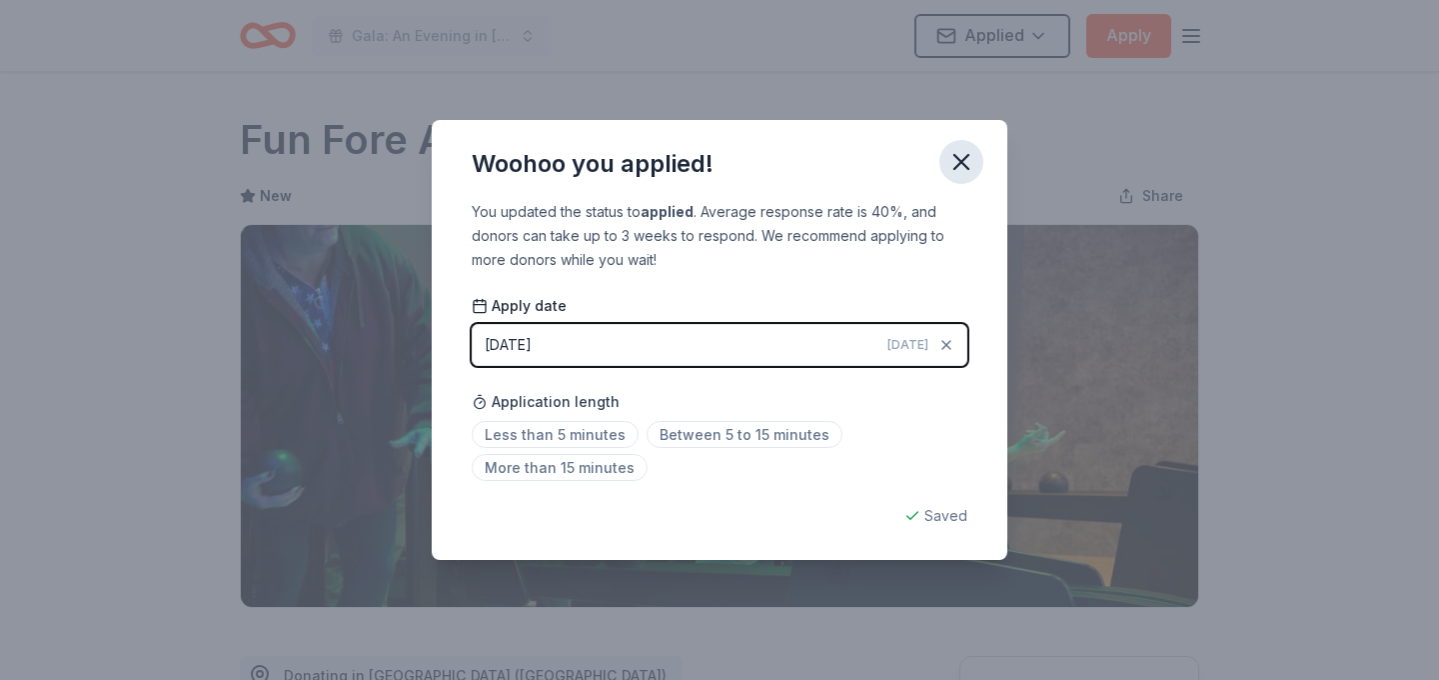
click at [960, 163] on icon "button" at bounding box center [961, 162] width 14 height 14
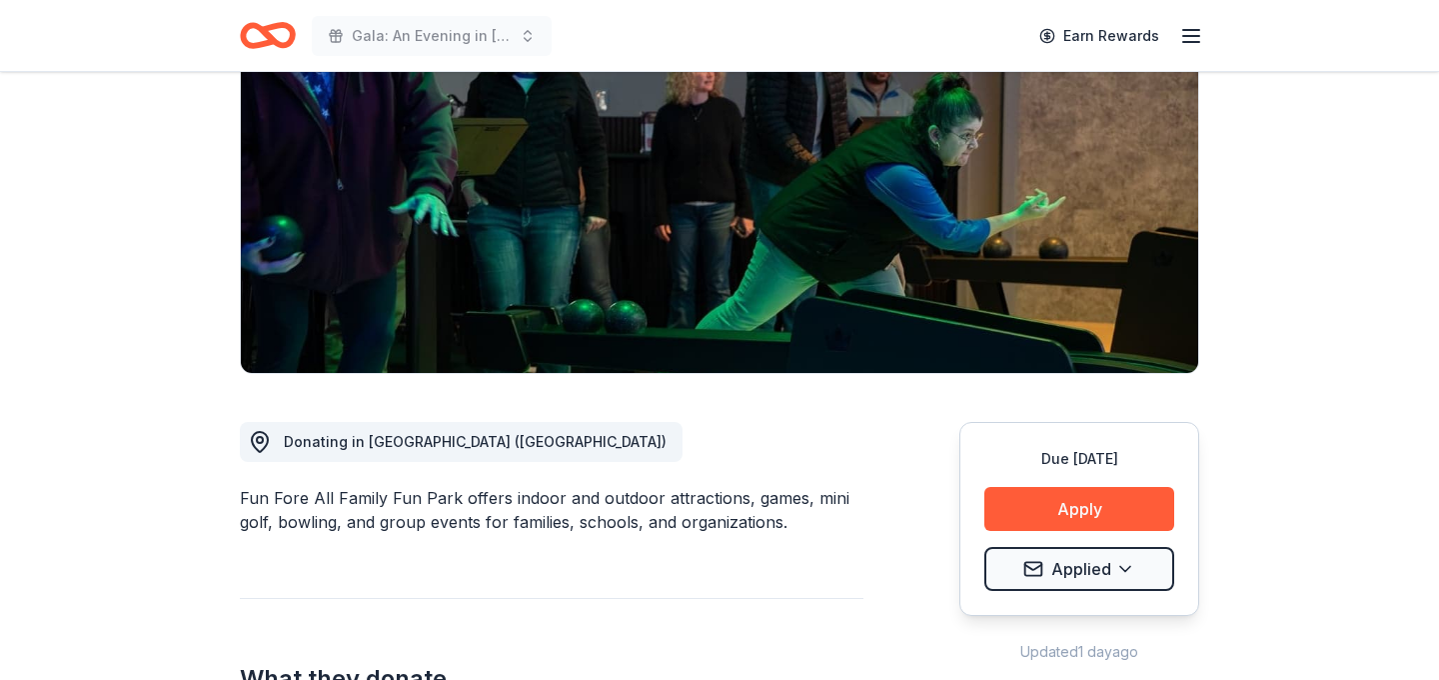
scroll to position [250, 0]
